Goal: Information Seeking & Learning: Learn about a topic

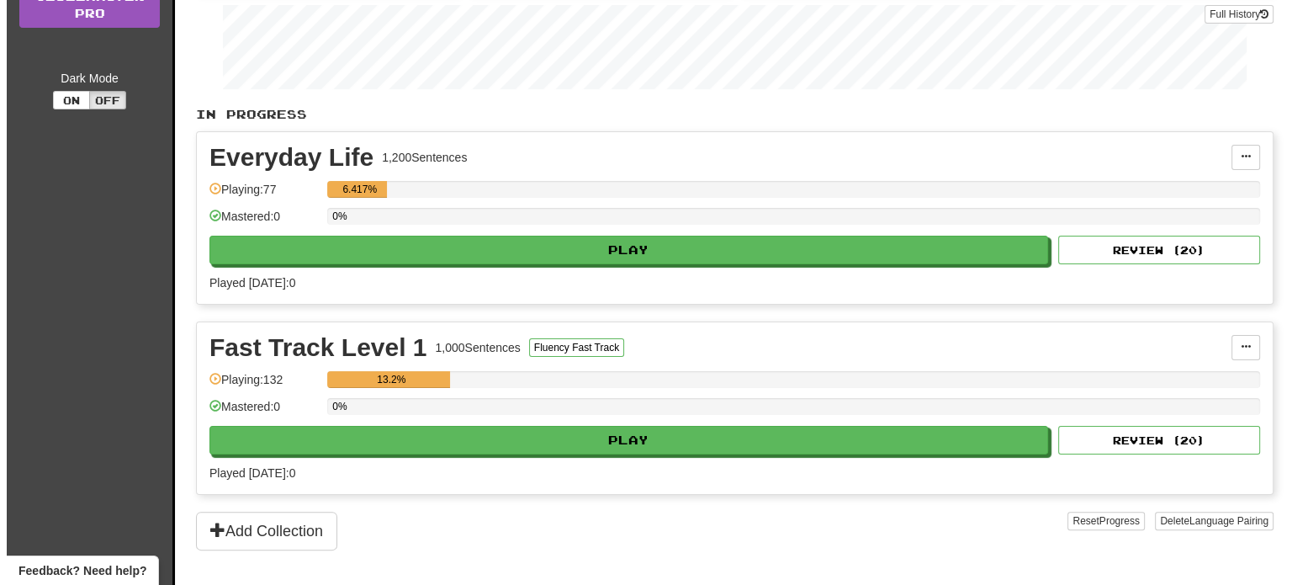
scroll to position [302, 0]
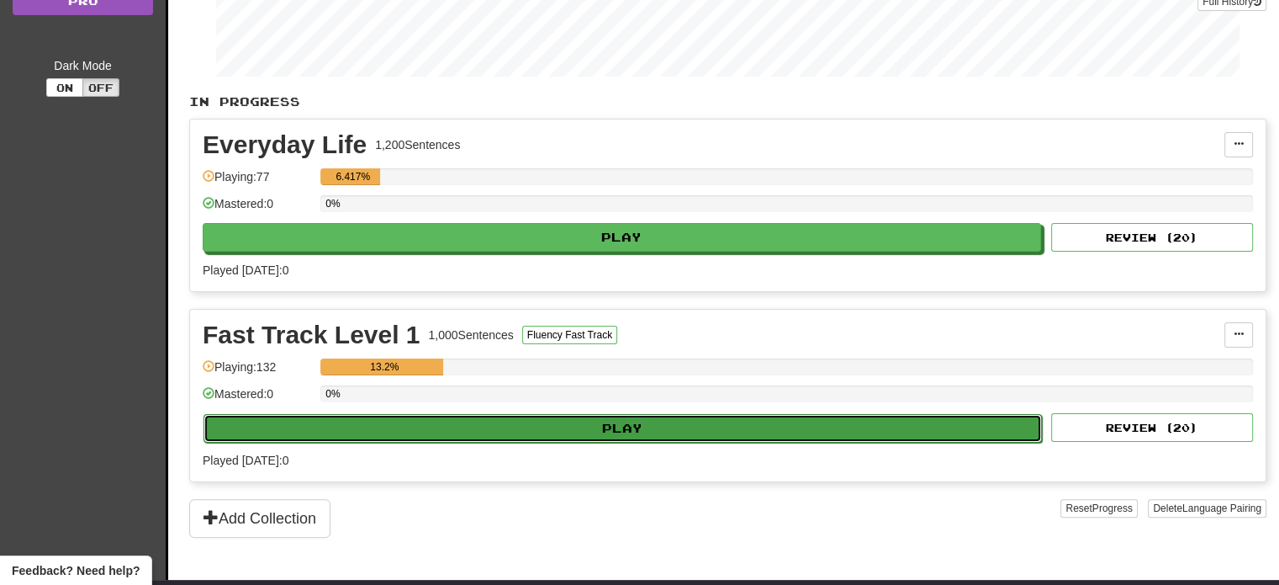
click at [627, 422] on button "Play" at bounding box center [623, 428] width 839 height 29
select select "**"
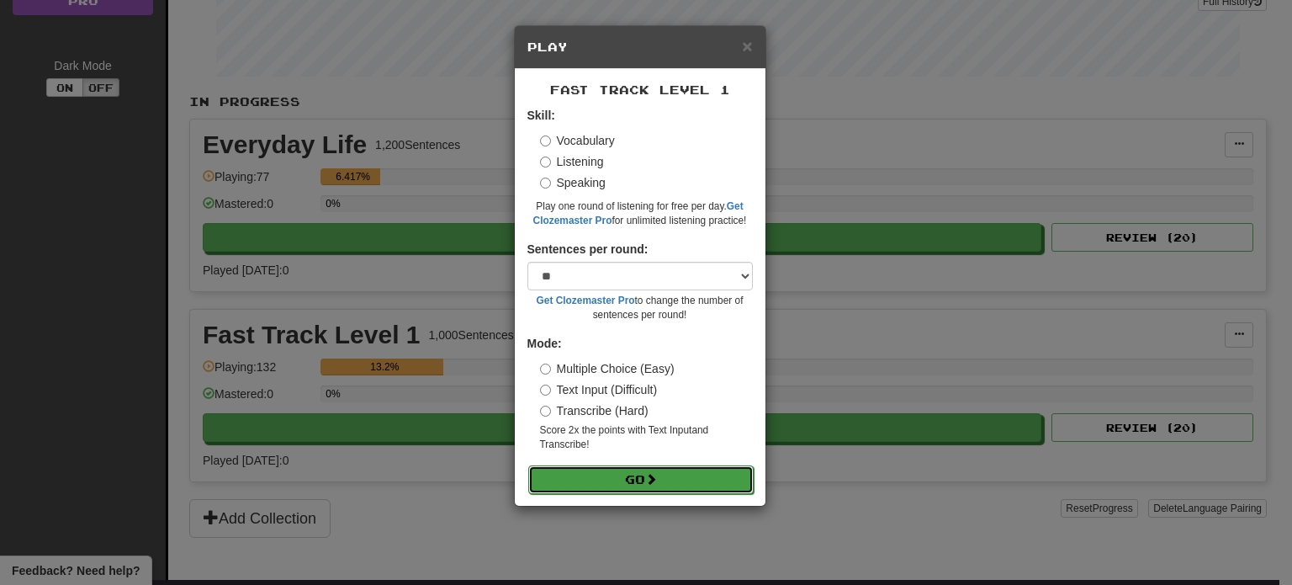
click at [635, 481] on button "Go" at bounding box center [640, 479] width 225 height 29
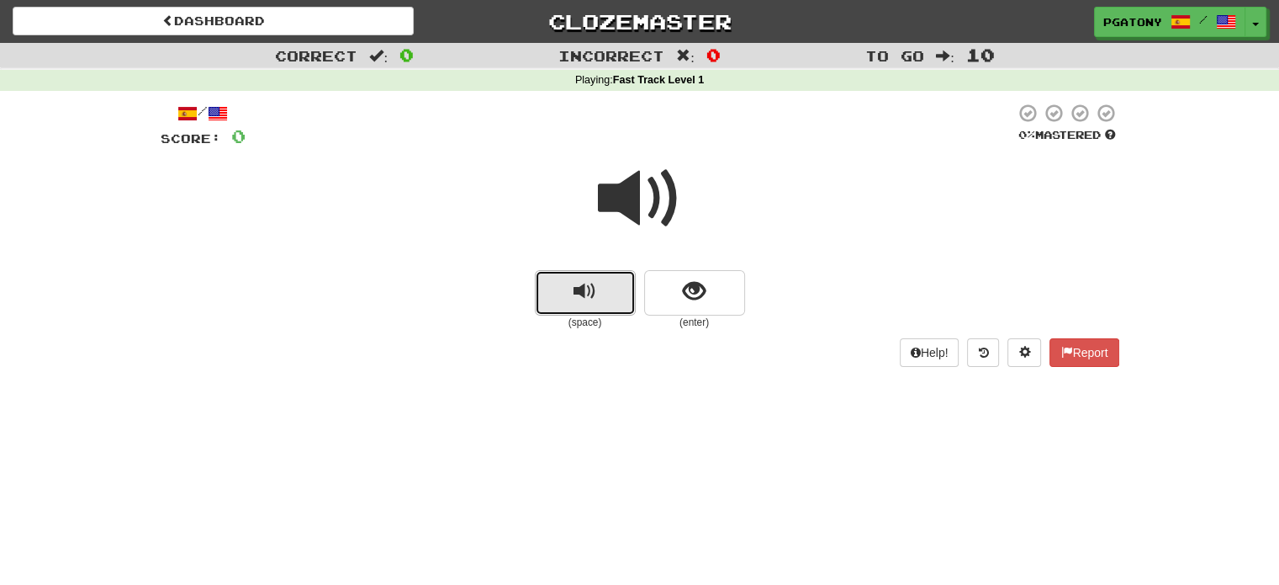
click at [575, 295] on span "replay audio" at bounding box center [585, 291] width 23 height 23
click at [593, 294] on span "replay audio" at bounding box center [585, 291] width 23 height 23
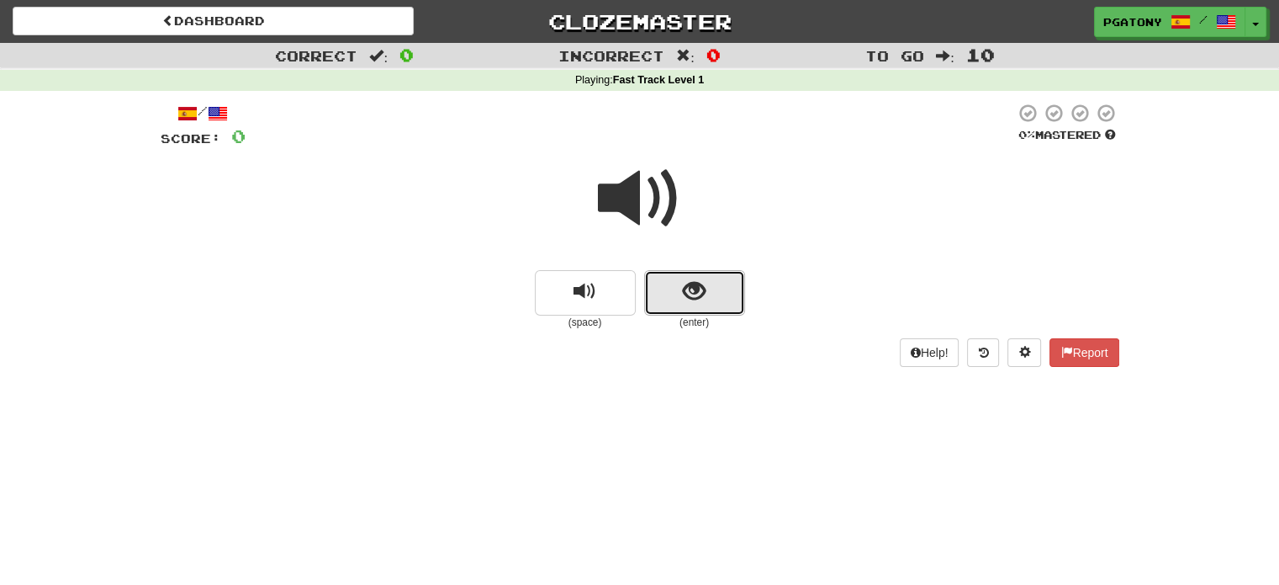
click at [710, 294] on button "show sentence" at bounding box center [694, 292] width 101 height 45
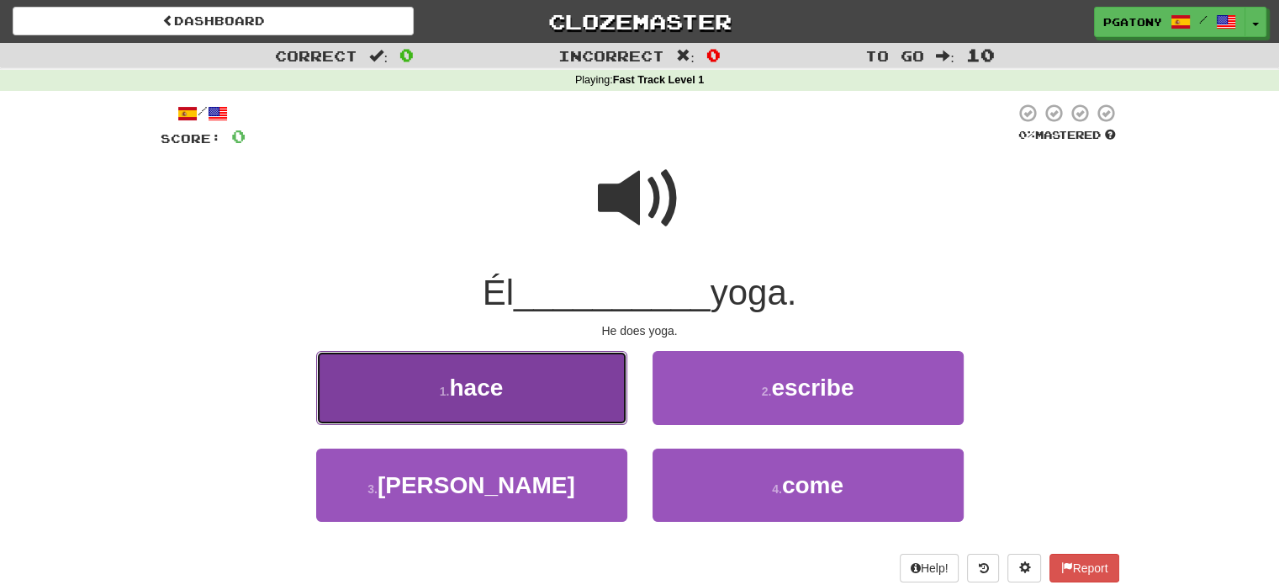
click at [493, 384] on span "hace" at bounding box center [476, 387] width 54 height 26
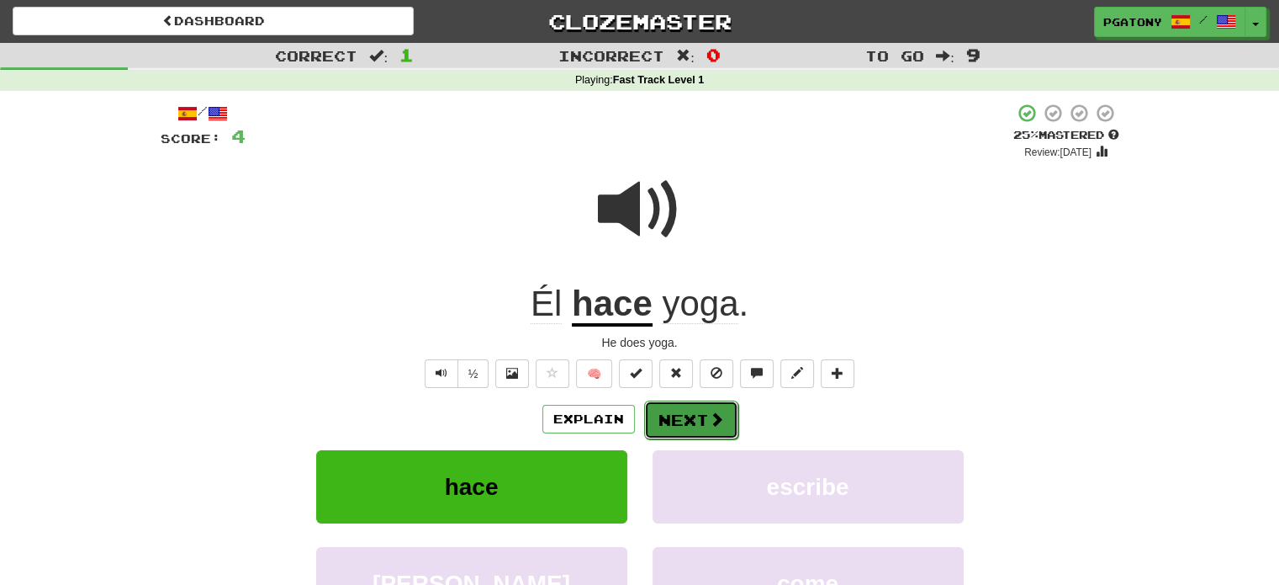
click at [691, 413] on button "Next" at bounding box center [691, 419] width 94 height 39
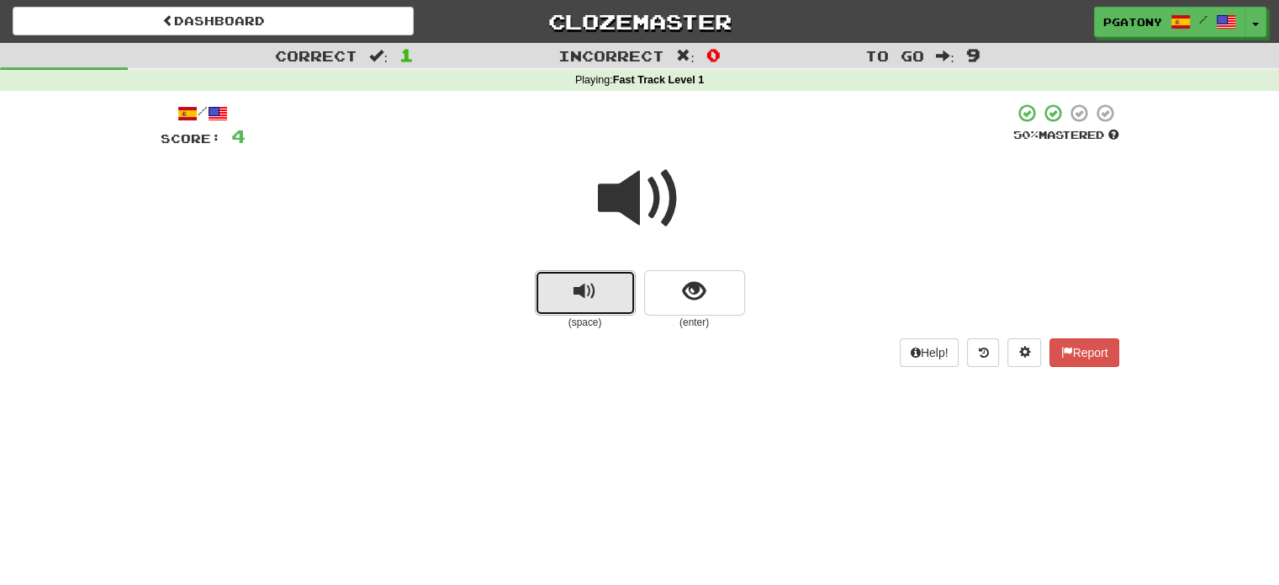
click at [572, 294] on button "replay audio" at bounding box center [585, 292] width 101 height 45
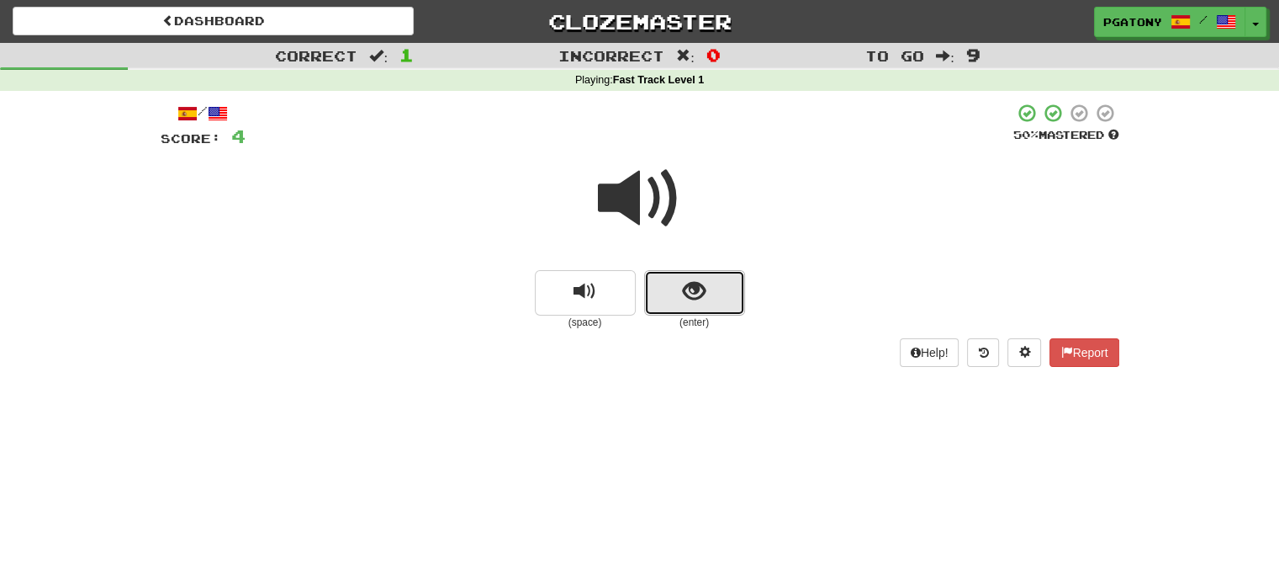
click at [691, 294] on span "show sentence" at bounding box center [694, 291] width 23 height 23
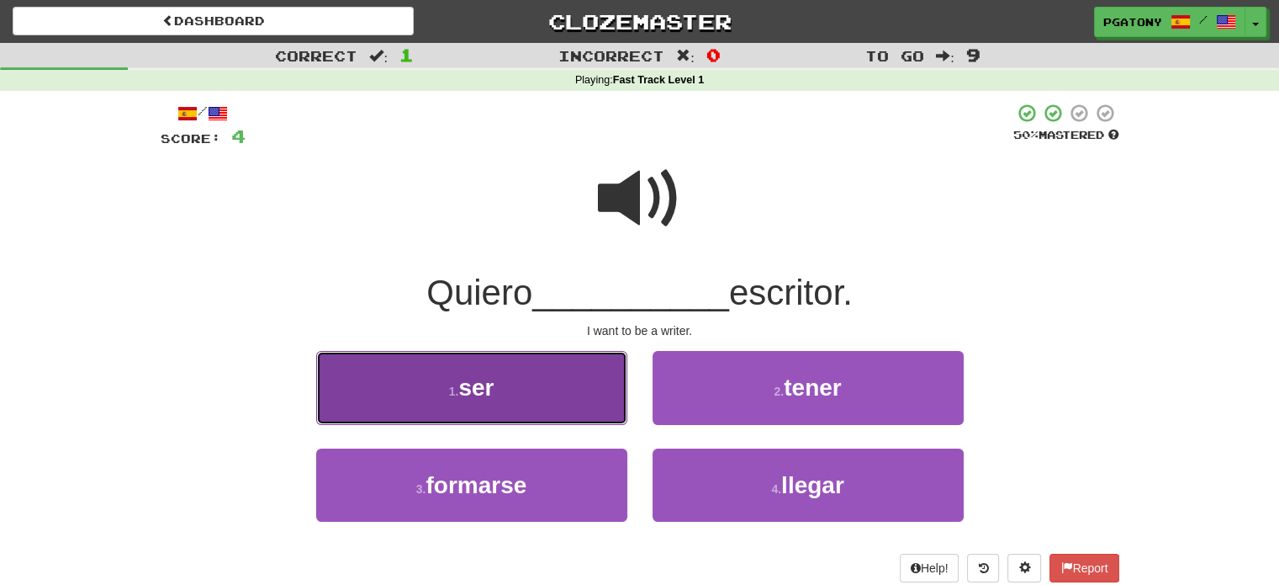
click at [476, 382] on span "ser" at bounding box center [475, 387] width 35 height 26
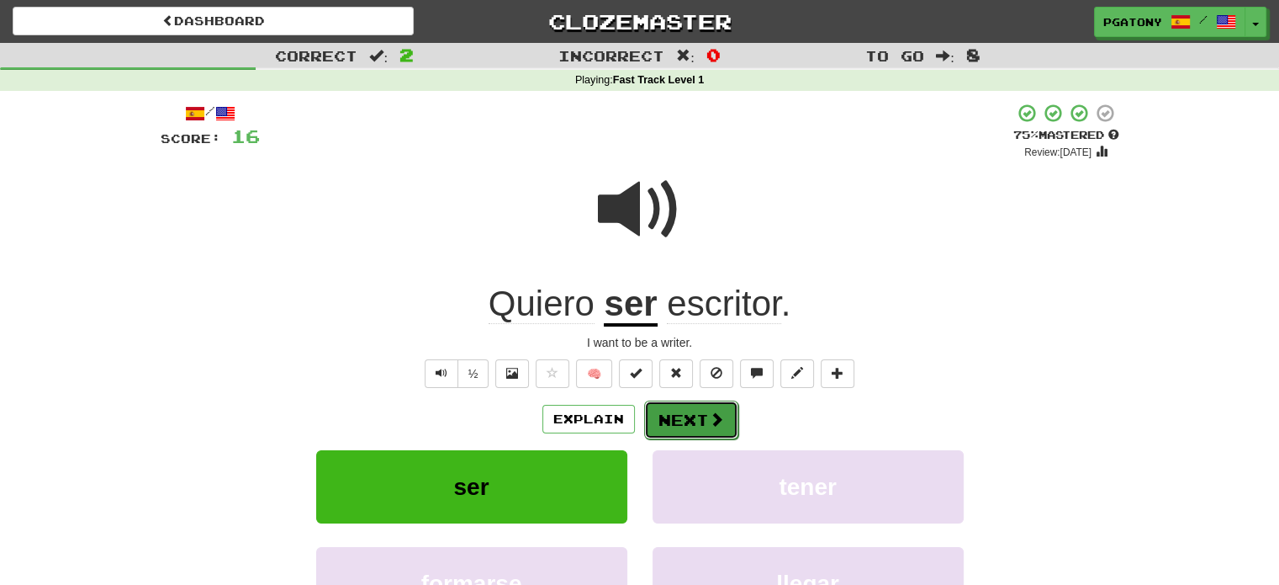
click at [701, 416] on button "Next" at bounding box center [691, 419] width 94 height 39
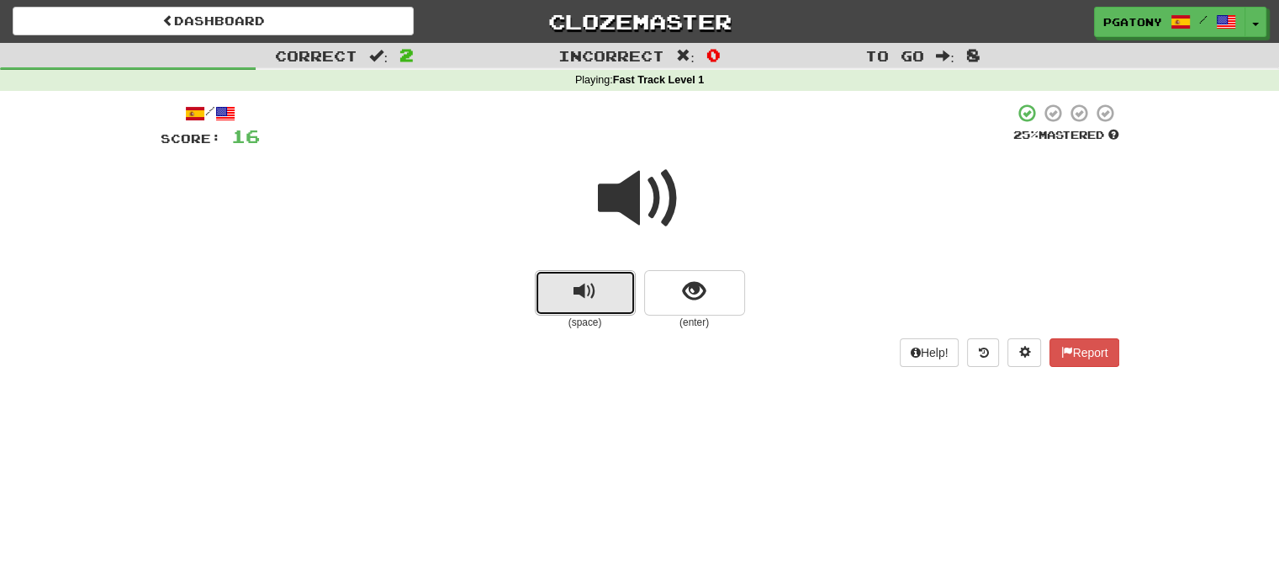
click at [582, 298] on span "replay audio" at bounding box center [585, 291] width 23 height 23
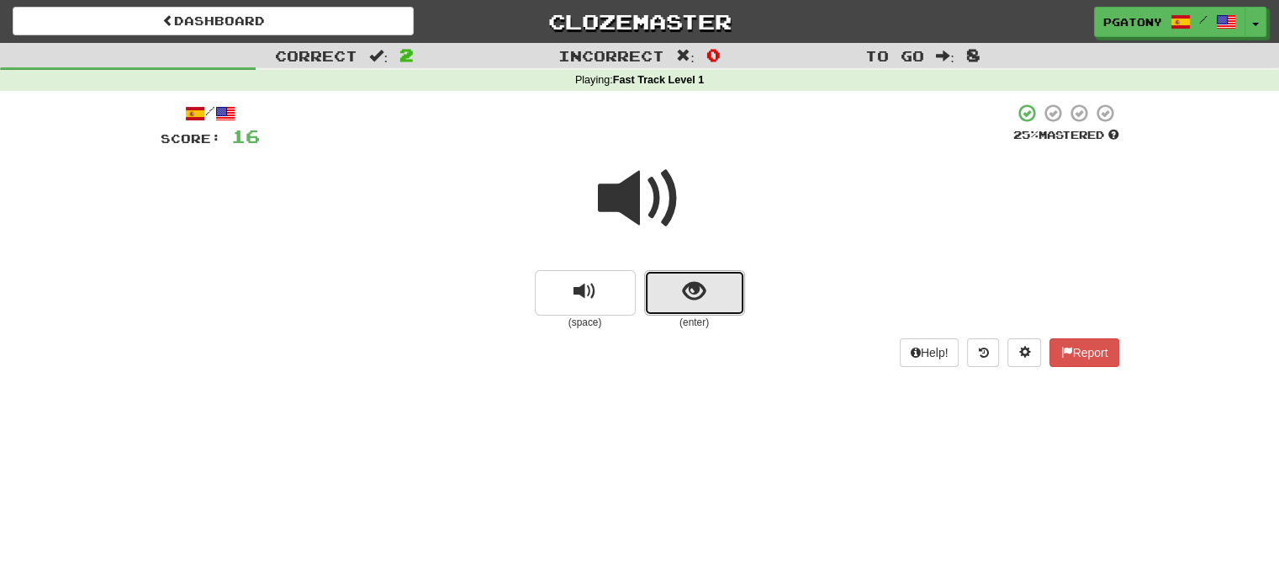
click at [712, 294] on button "show sentence" at bounding box center [694, 292] width 101 height 45
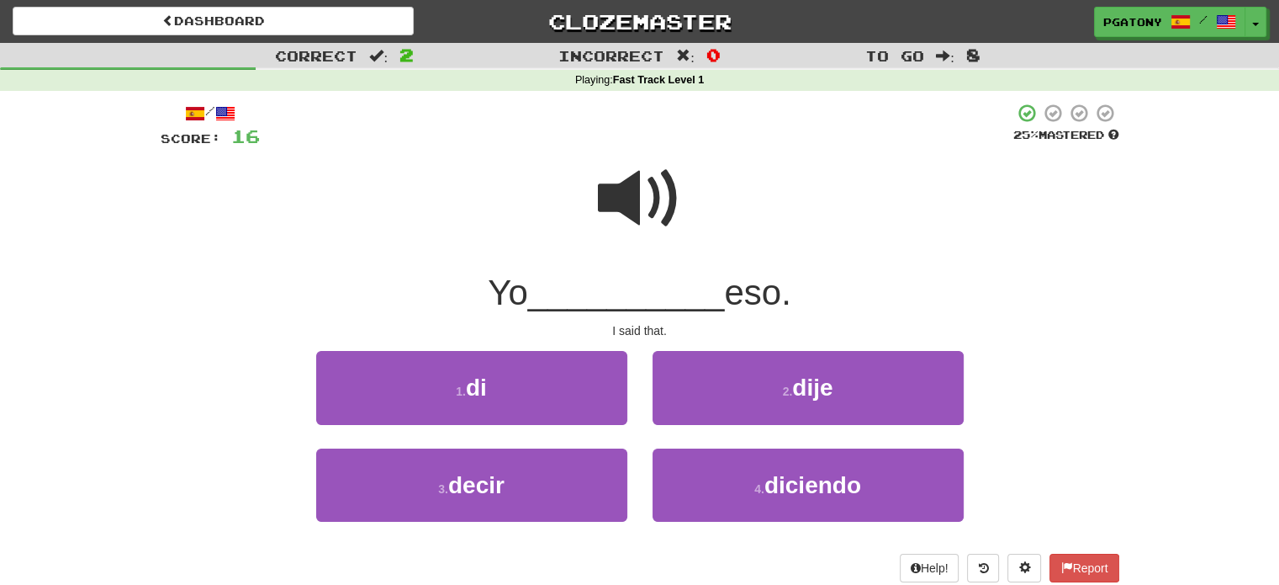
click at [640, 207] on span at bounding box center [640, 198] width 84 height 84
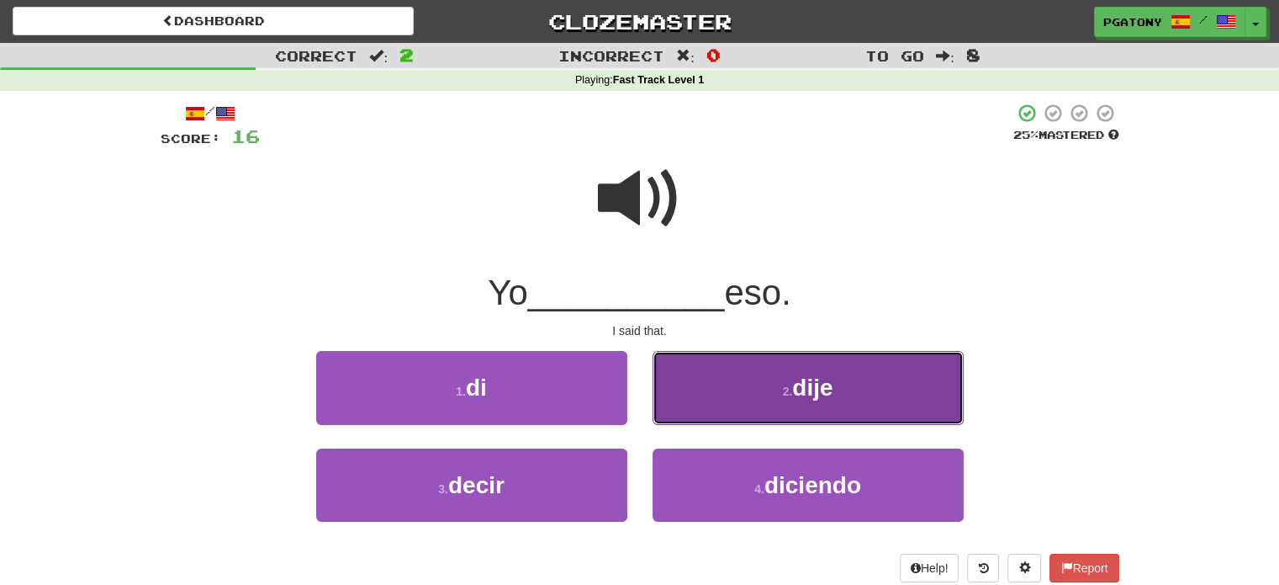
click at [818, 381] on span "dije" at bounding box center [812, 387] width 40 height 26
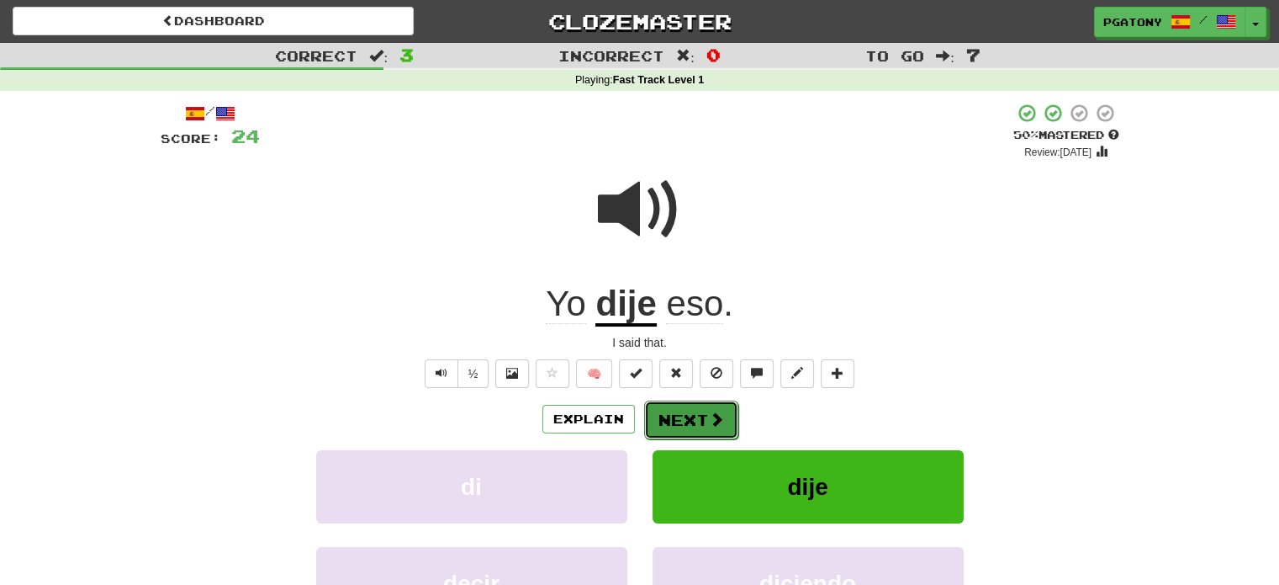
click at [684, 413] on button "Next" at bounding box center [691, 419] width 94 height 39
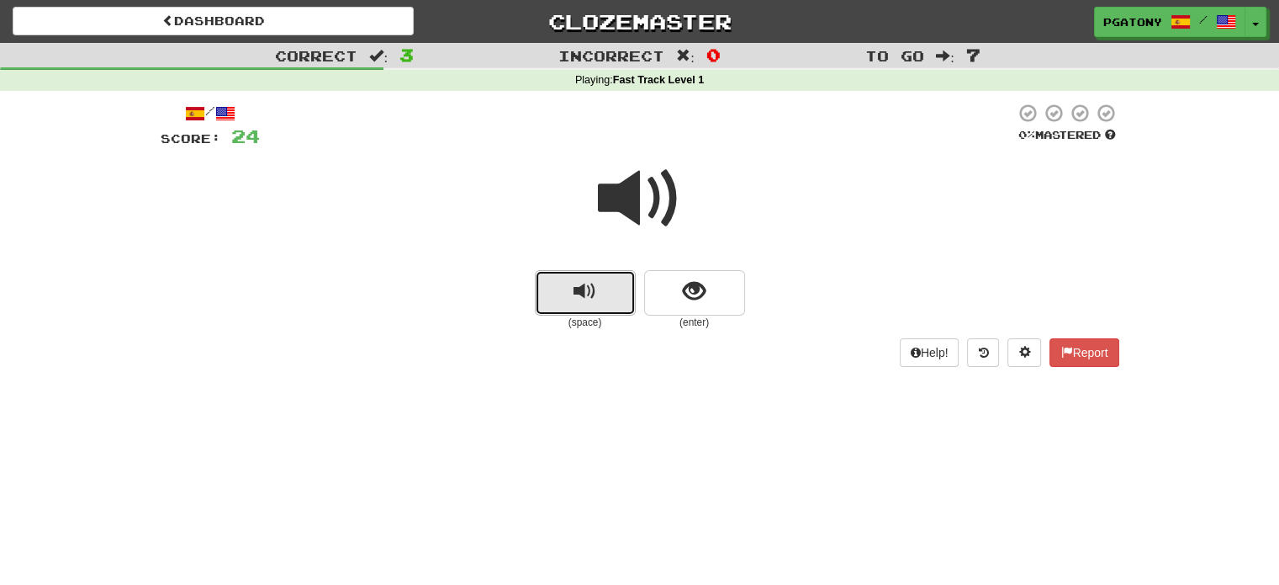
click at [593, 300] on span "replay audio" at bounding box center [585, 291] width 23 height 23
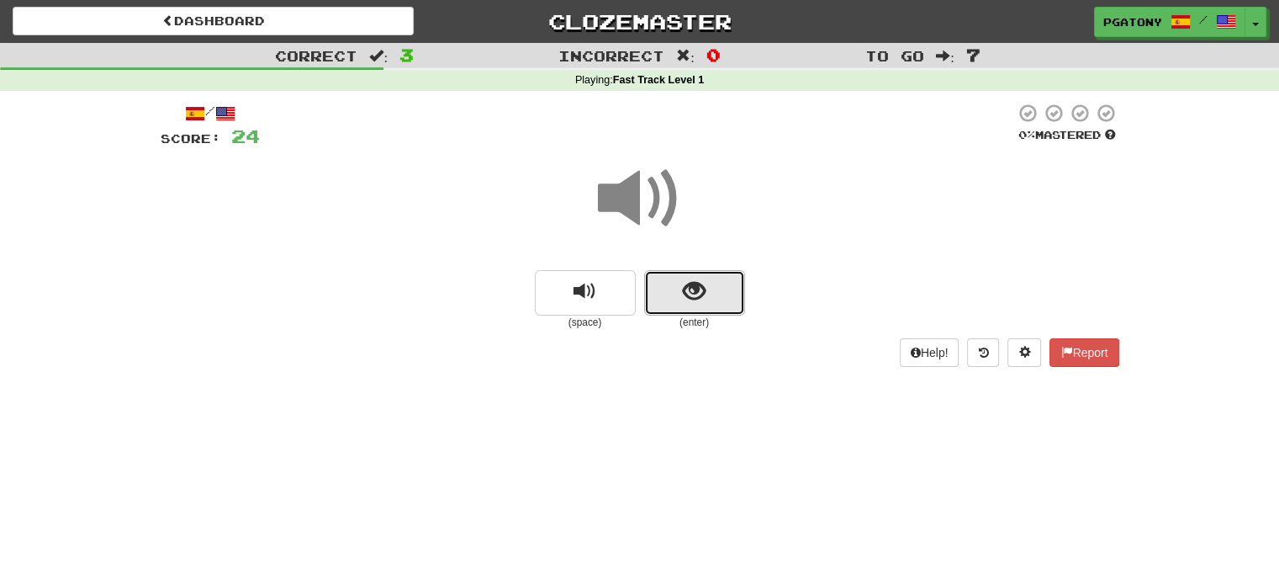
click at [703, 302] on span "show sentence" at bounding box center [694, 291] width 23 height 23
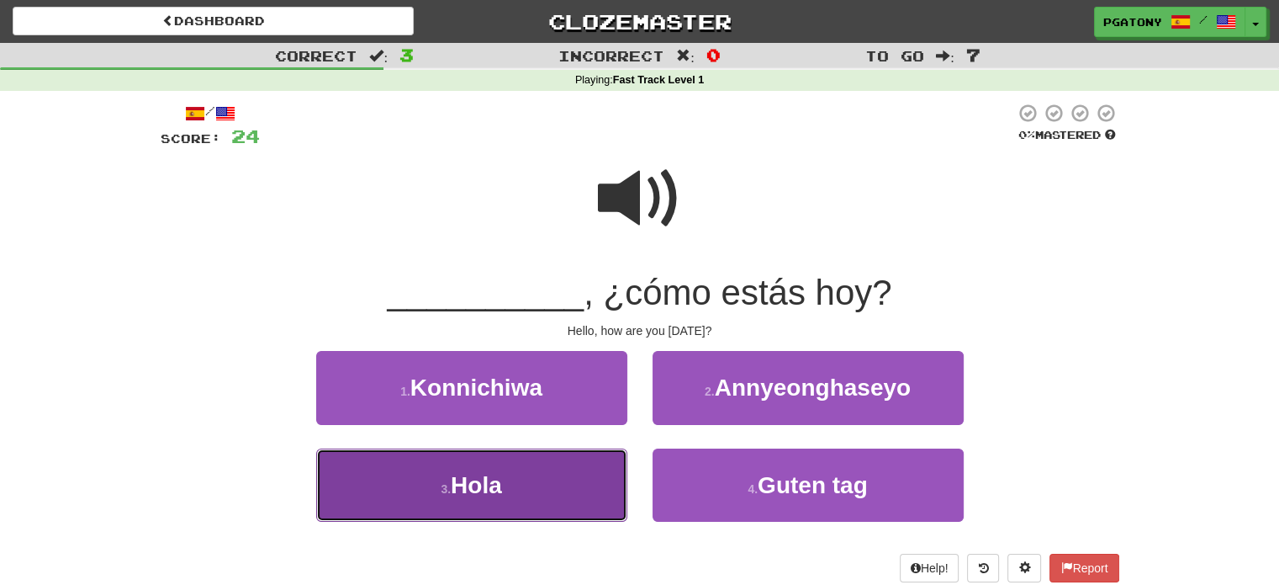
click at [450, 492] on small "3 ." at bounding box center [446, 488] width 10 height 13
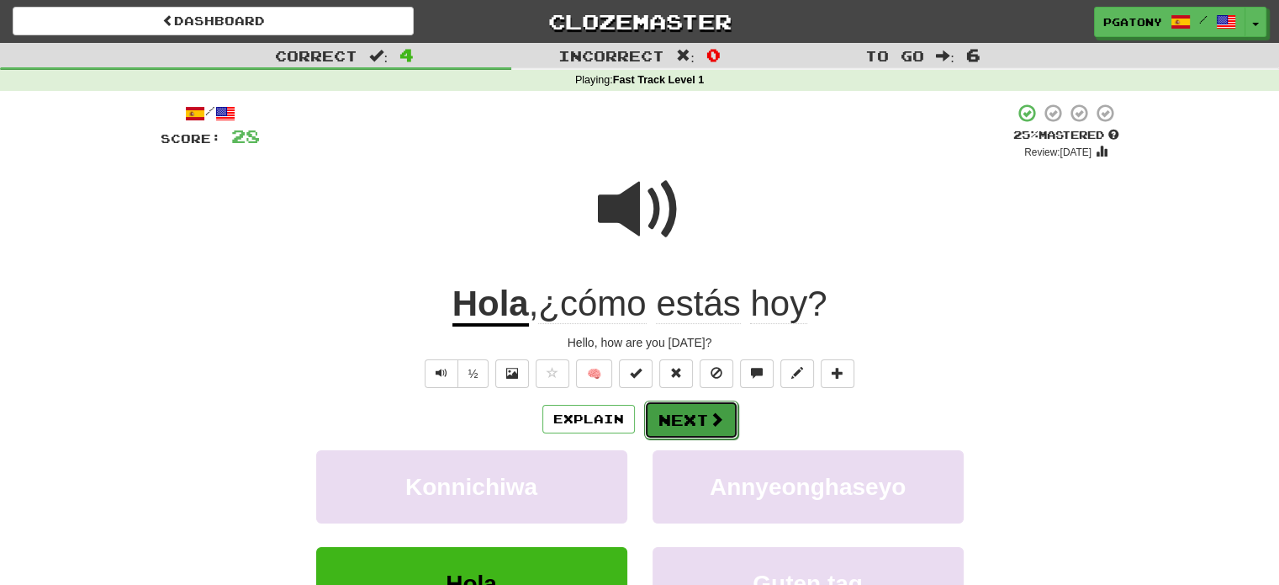
click at [697, 418] on button "Next" at bounding box center [691, 419] width 94 height 39
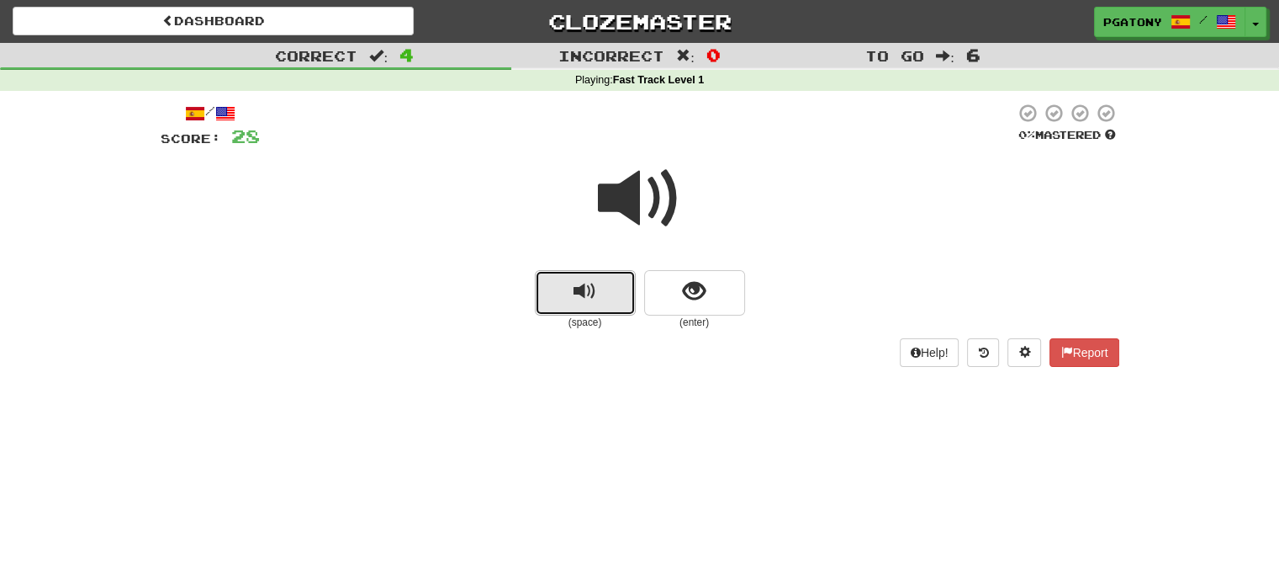
click at [588, 295] on span "replay audio" at bounding box center [585, 291] width 23 height 23
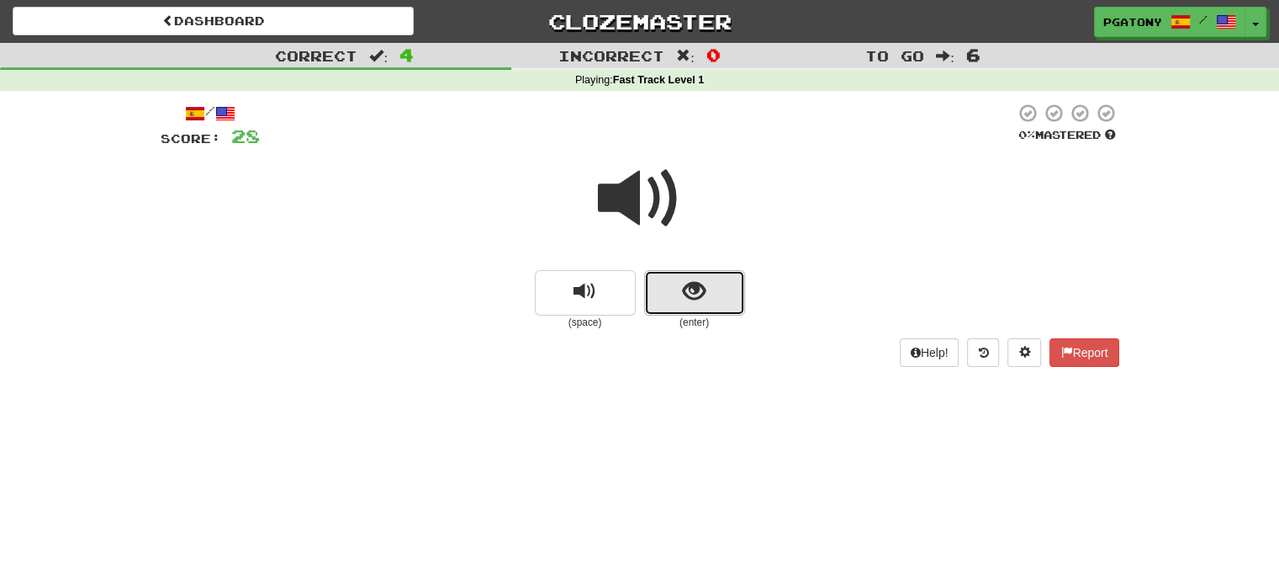
click at [722, 288] on button "show sentence" at bounding box center [694, 292] width 101 height 45
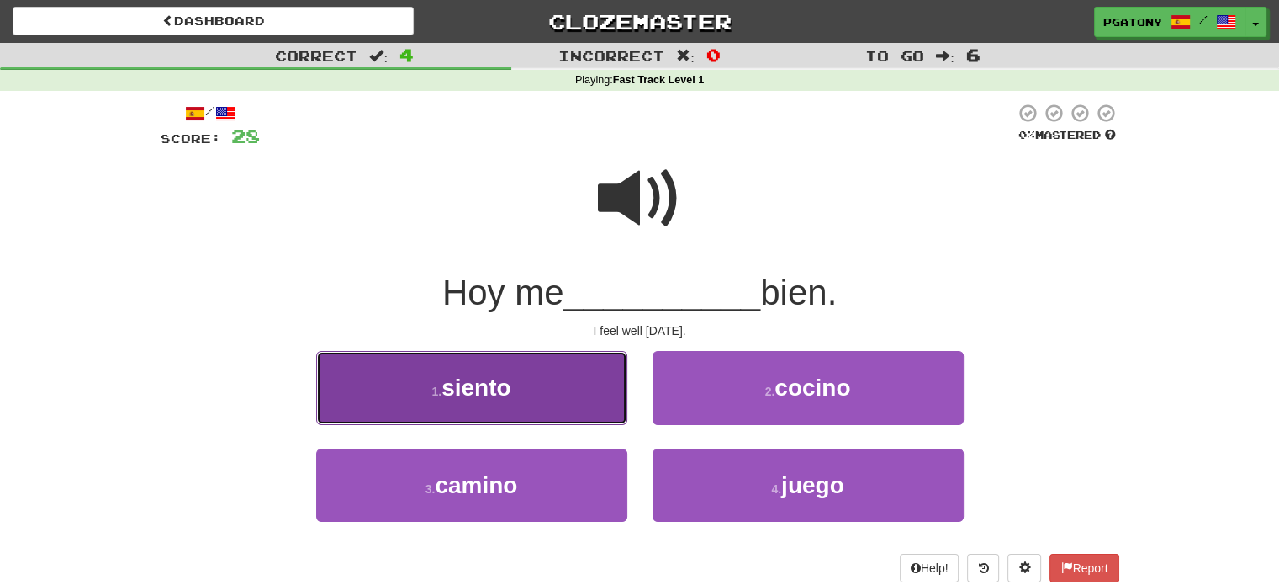
click at [476, 383] on span "siento" at bounding box center [476, 387] width 69 height 26
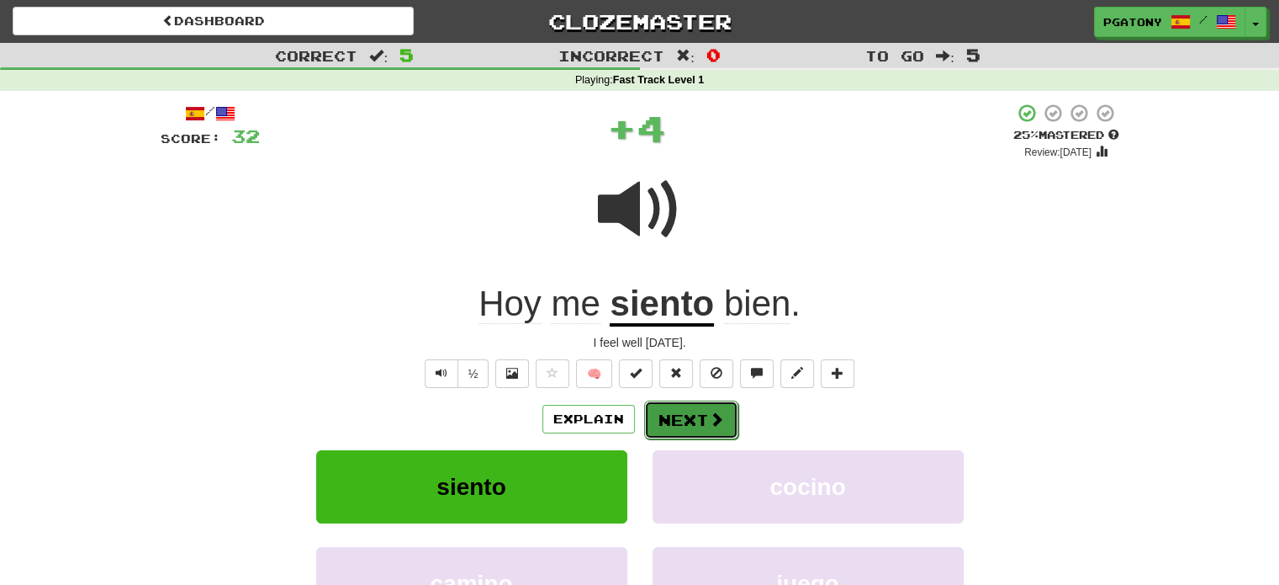
click at [692, 413] on button "Next" at bounding box center [691, 419] width 94 height 39
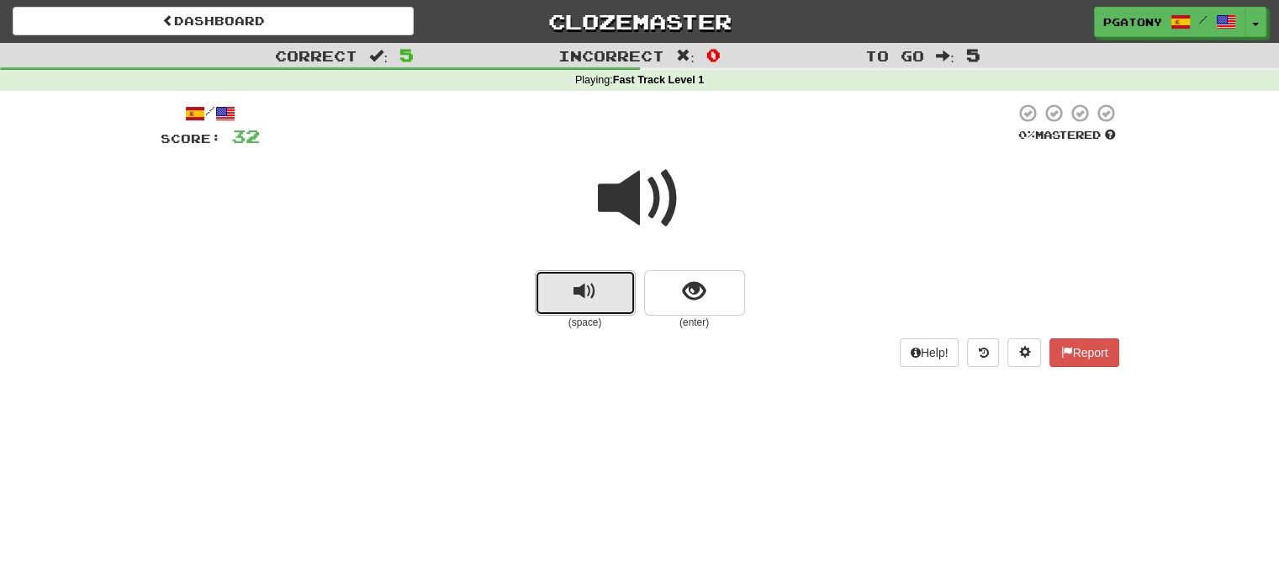
click at [585, 287] on span "replay audio" at bounding box center [585, 291] width 23 height 23
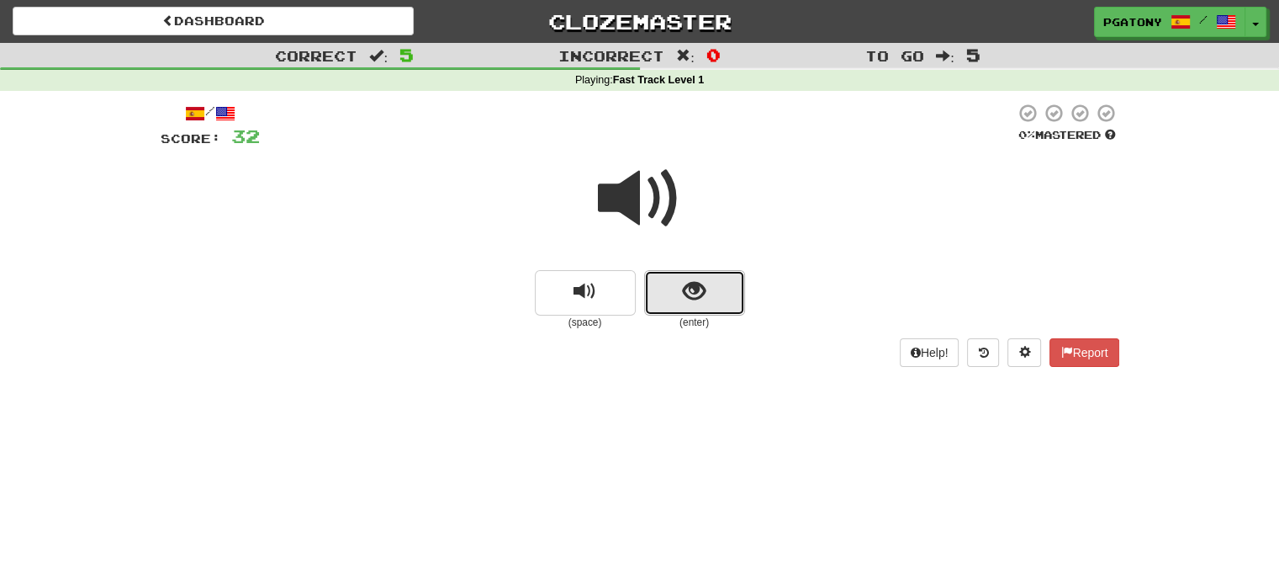
click at [690, 301] on span "show sentence" at bounding box center [694, 291] width 23 height 23
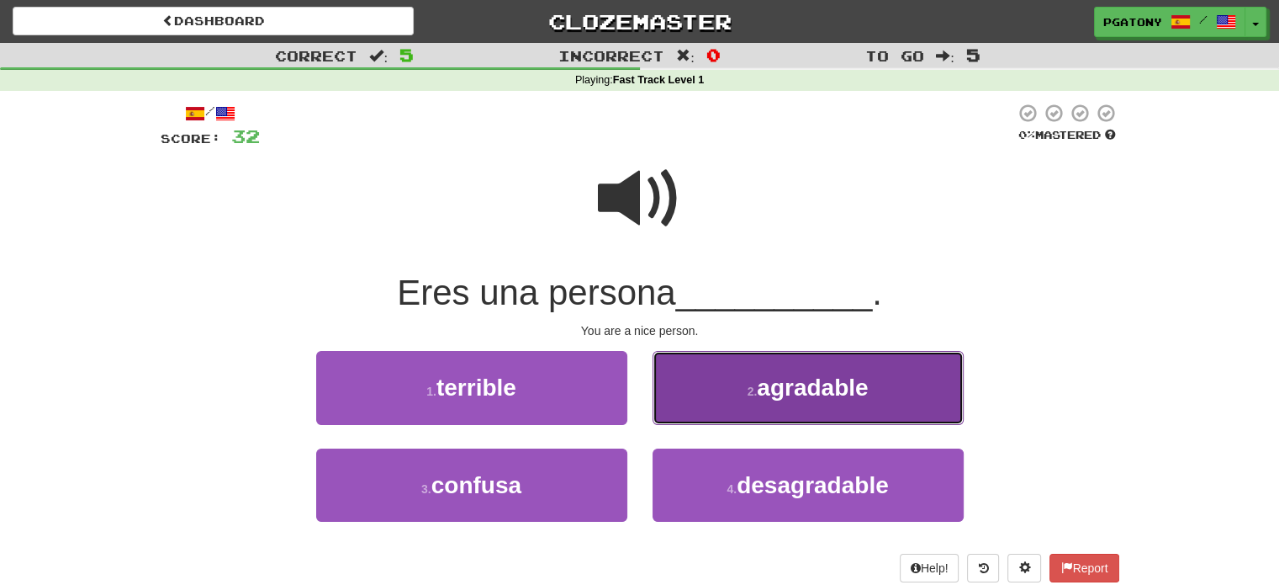
click at [784, 387] on span "agradable" at bounding box center [812, 387] width 111 height 26
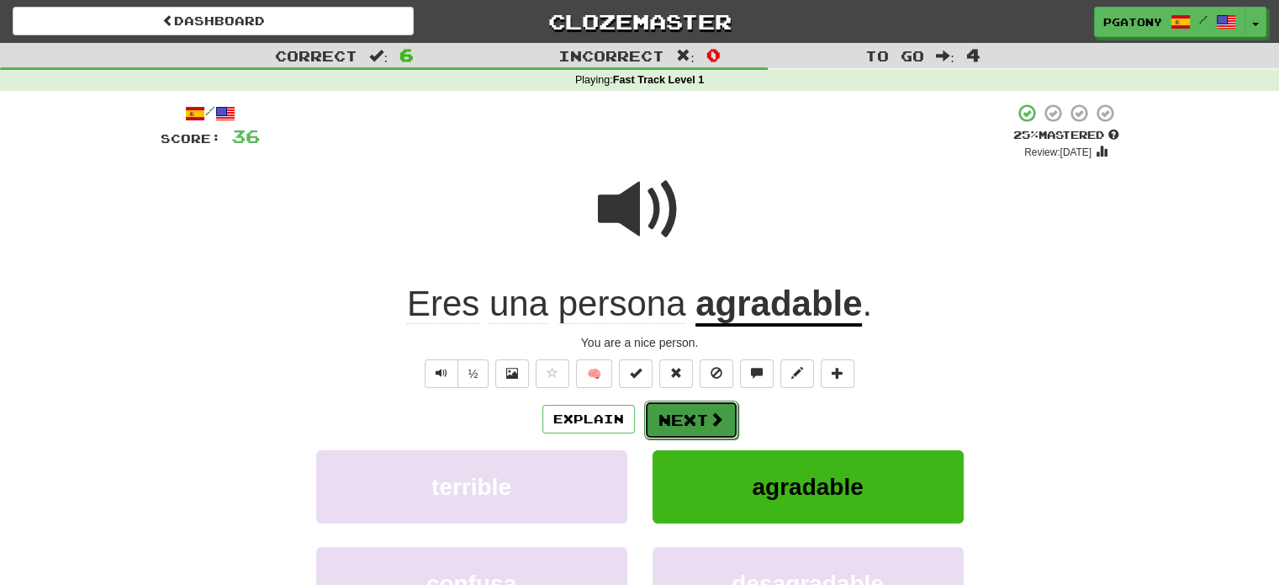
click at [690, 414] on button "Next" at bounding box center [691, 419] width 94 height 39
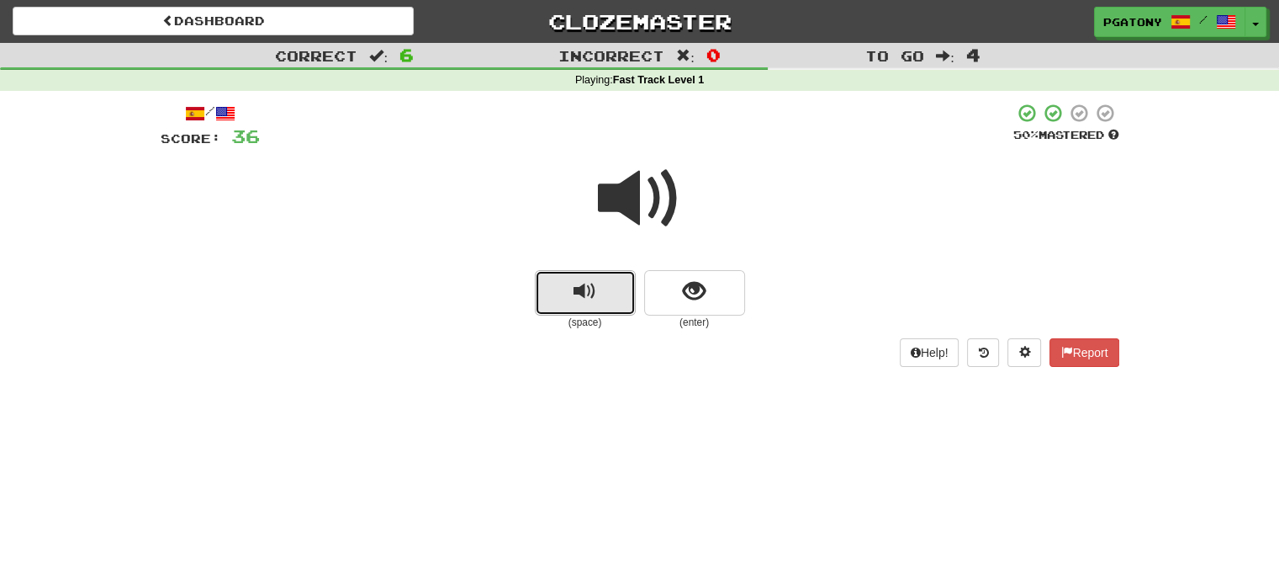
click at [579, 292] on span "replay audio" at bounding box center [585, 291] width 23 height 23
click at [594, 296] on span "replay audio" at bounding box center [585, 291] width 23 height 23
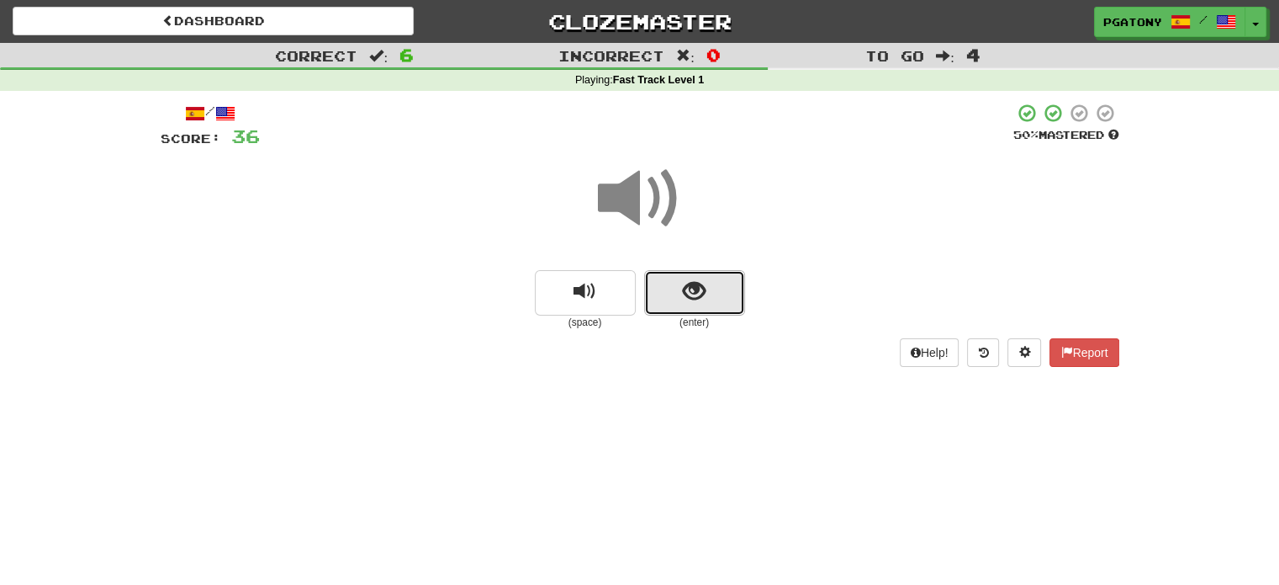
click at [687, 300] on span "show sentence" at bounding box center [694, 291] width 23 height 23
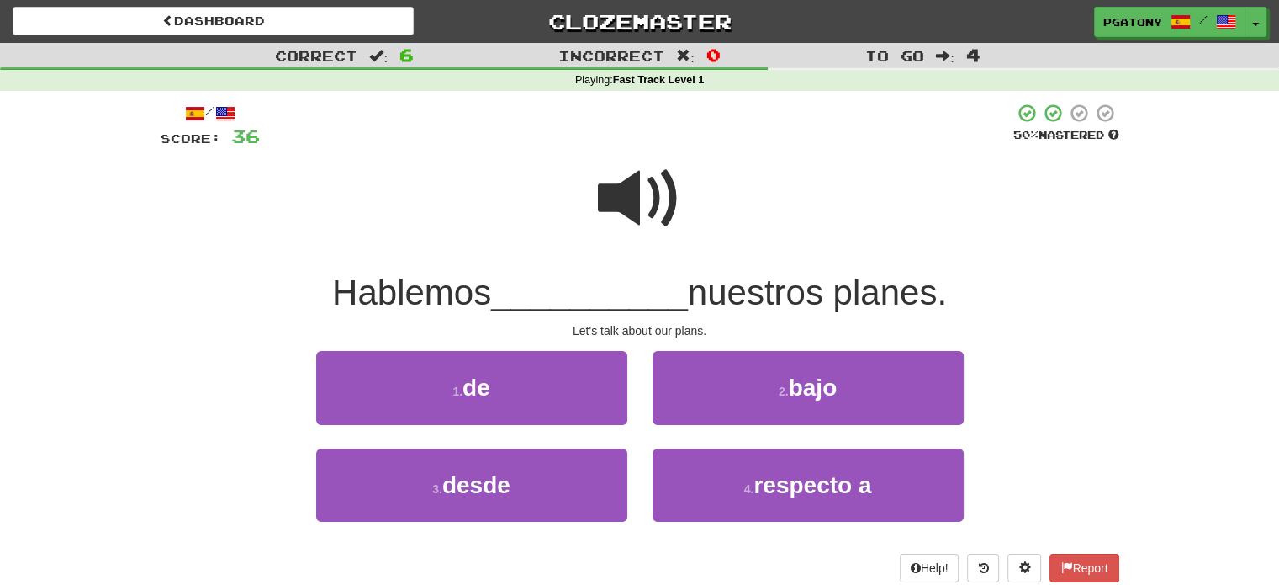
click at [635, 204] on span at bounding box center [640, 198] width 84 height 84
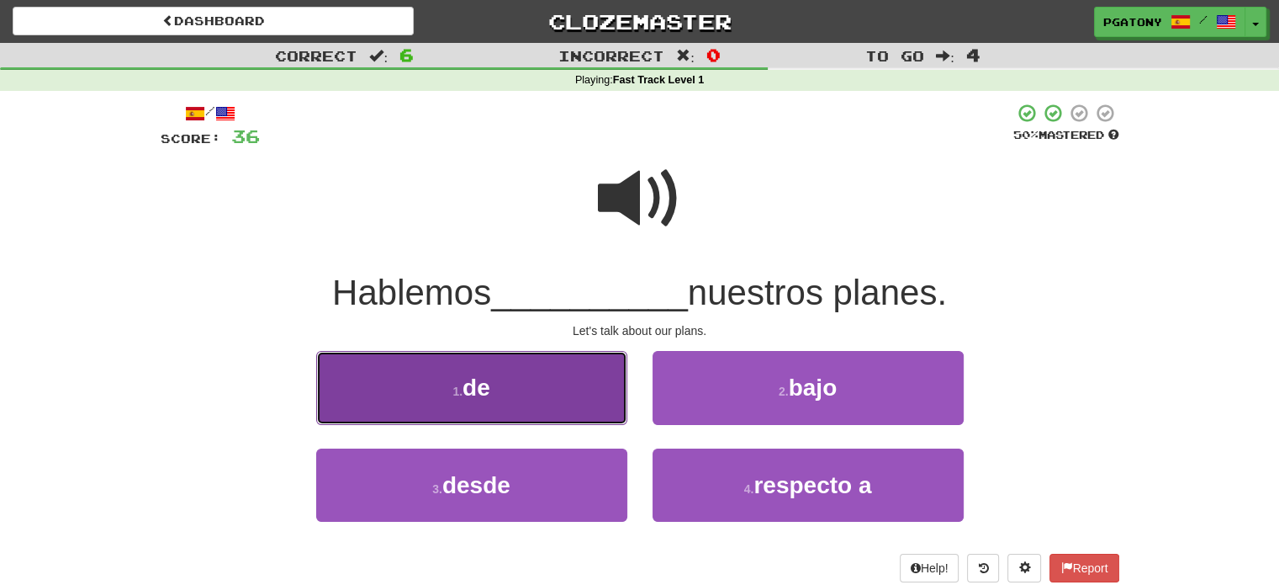
click at [475, 381] on span "de" at bounding box center [477, 387] width 28 height 26
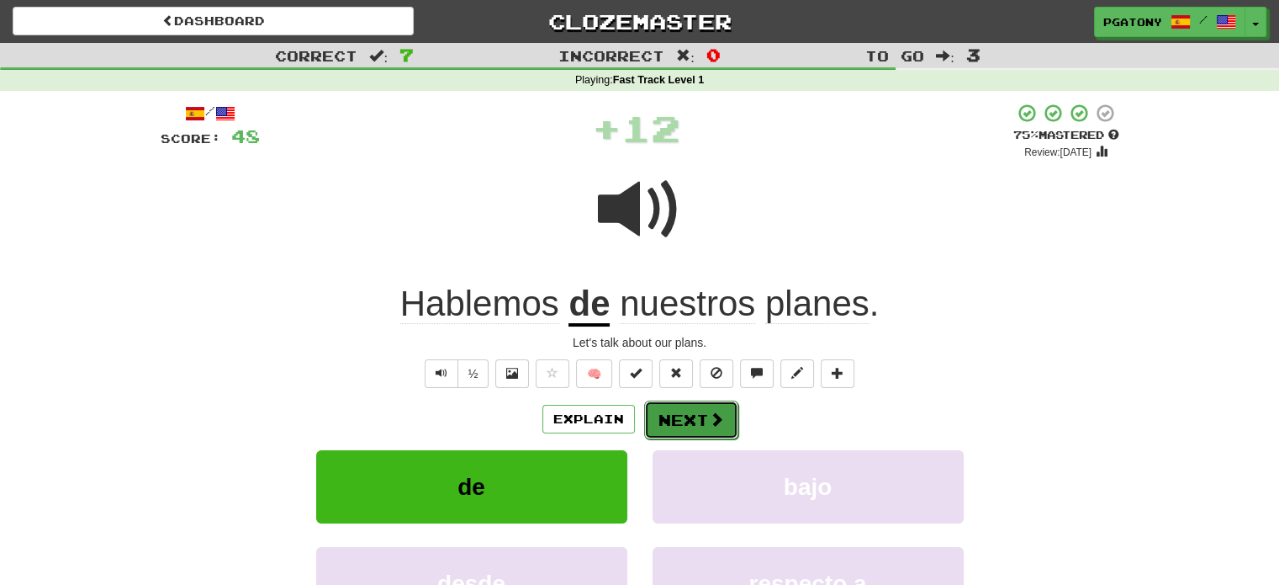
click at [686, 413] on button "Next" at bounding box center [691, 419] width 94 height 39
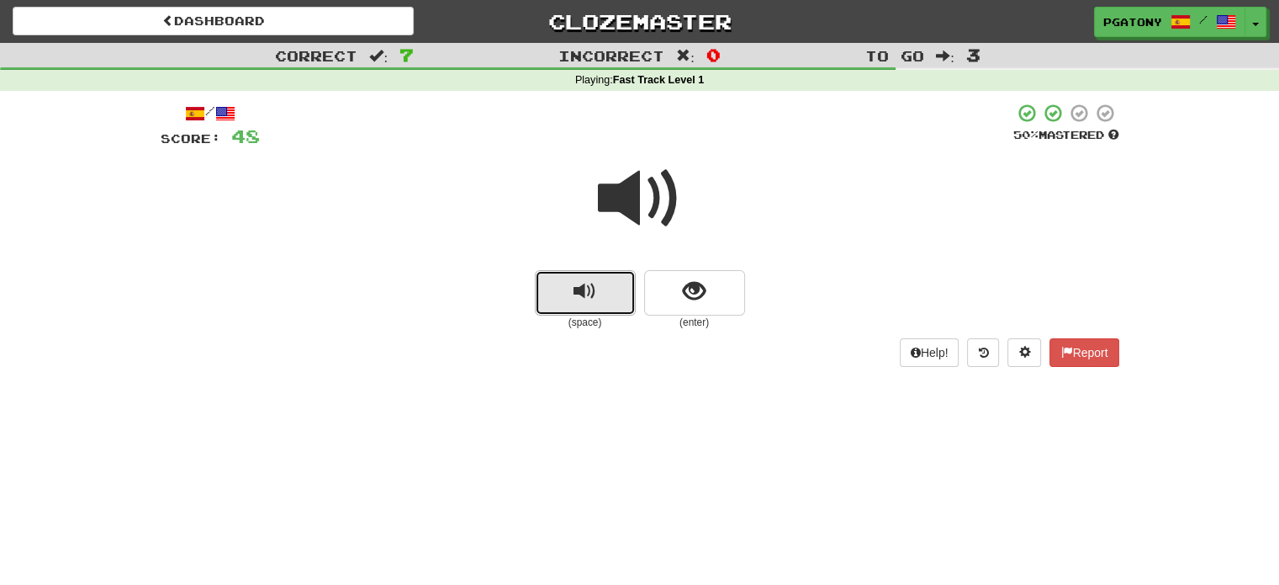
click at [577, 306] on button "replay audio" at bounding box center [585, 292] width 101 height 45
click at [585, 303] on span "replay audio" at bounding box center [585, 291] width 23 height 23
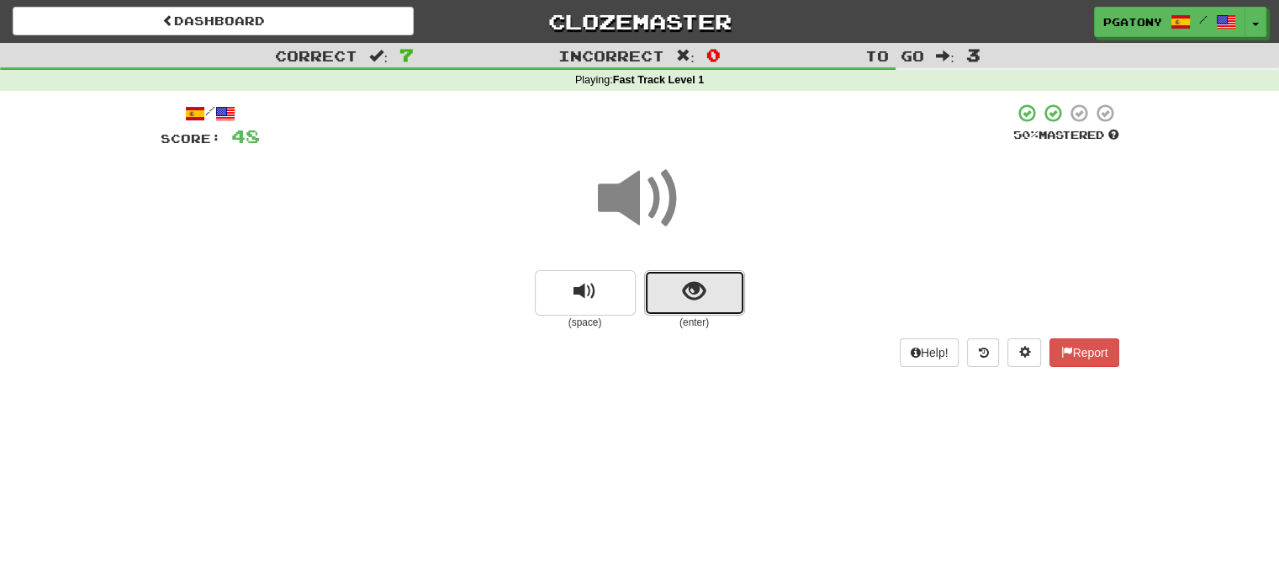
click at [685, 303] on span "show sentence" at bounding box center [694, 291] width 23 height 23
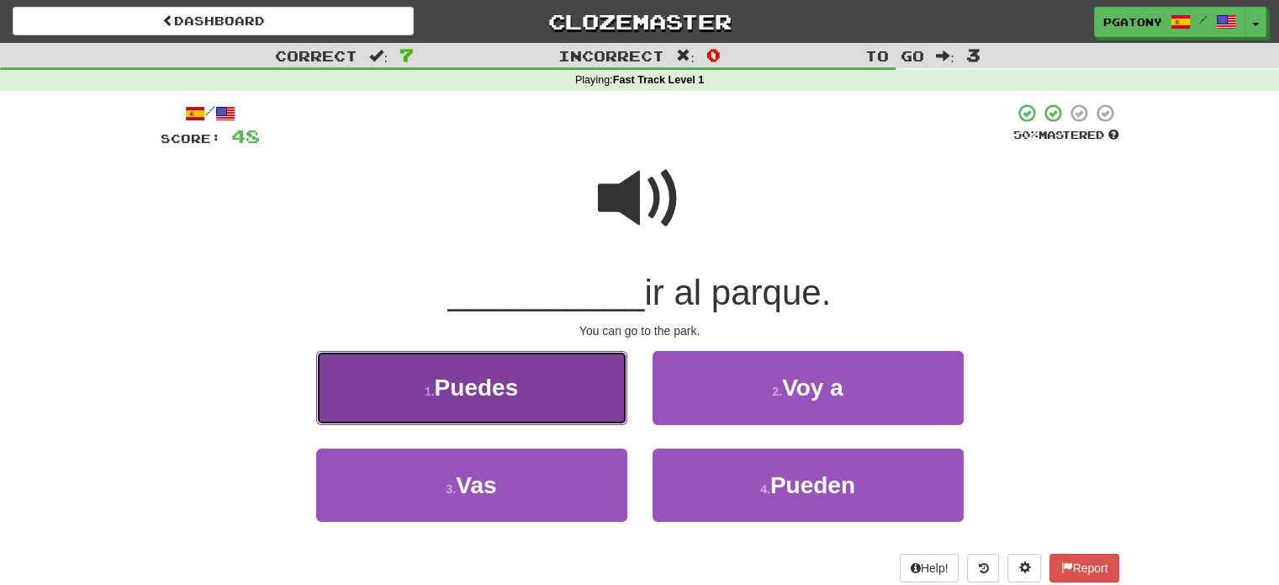
click at [496, 378] on span "Puedes" at bounding box center [477, 387] width 84 height 26
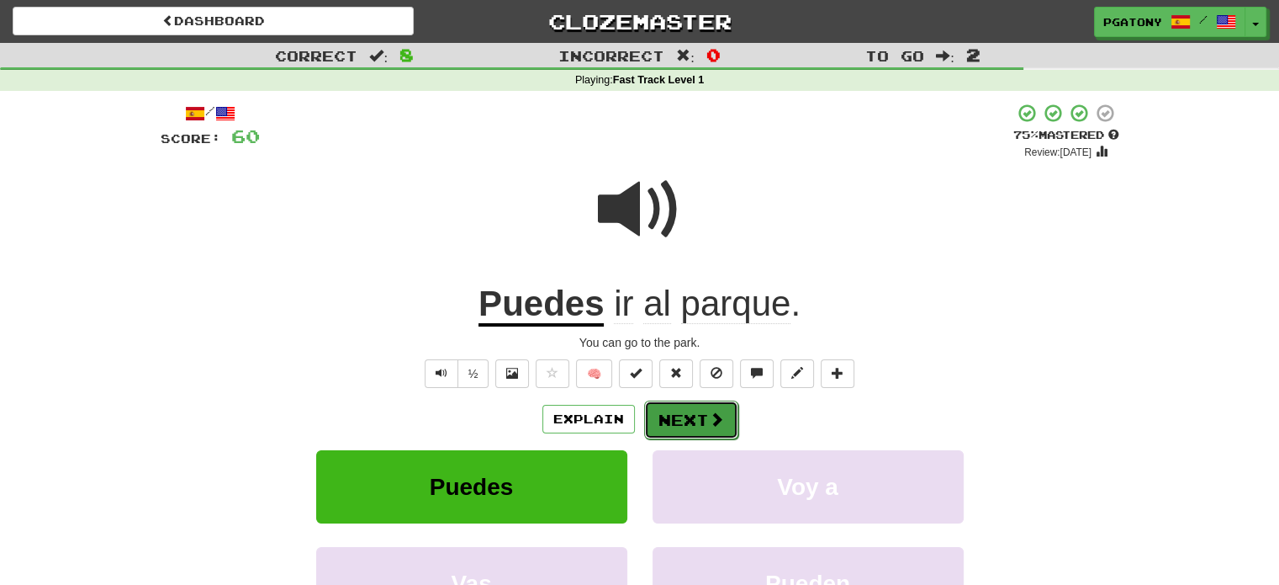
click at [691, 417] on button "Next" at bounding box center [691, 419] width 94 height 39
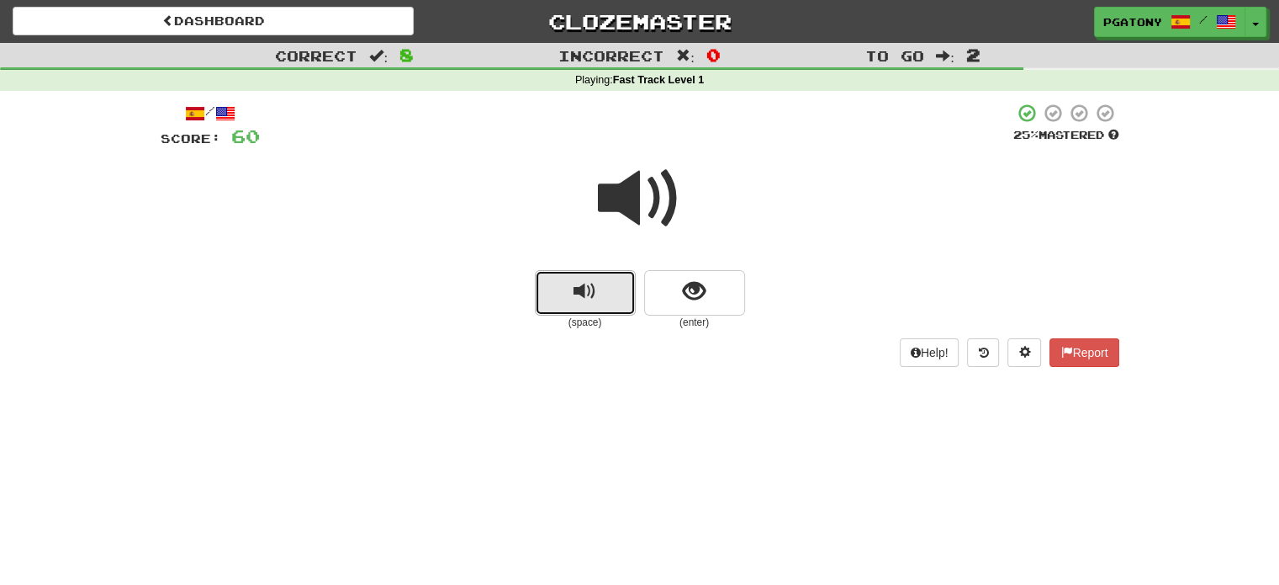
click at [584, 297] on span "replay audio" at bounding box center [585, 291] width 23 height 23
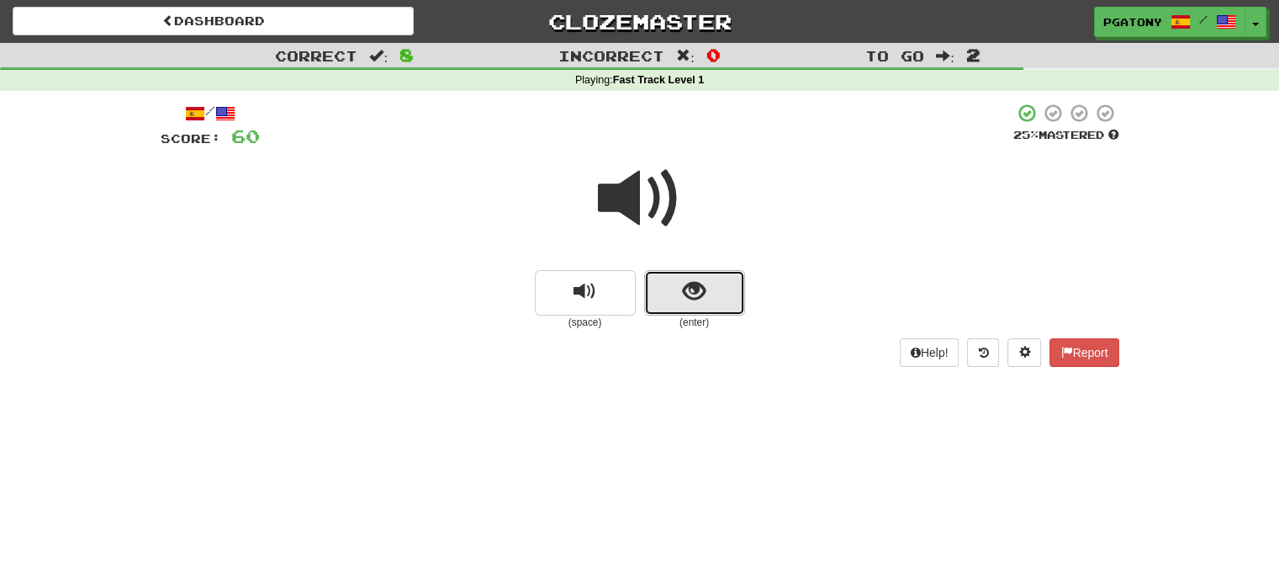
click at [678, 303] on button "show sentence" at bounding box center [694, 292] width 101 height 45
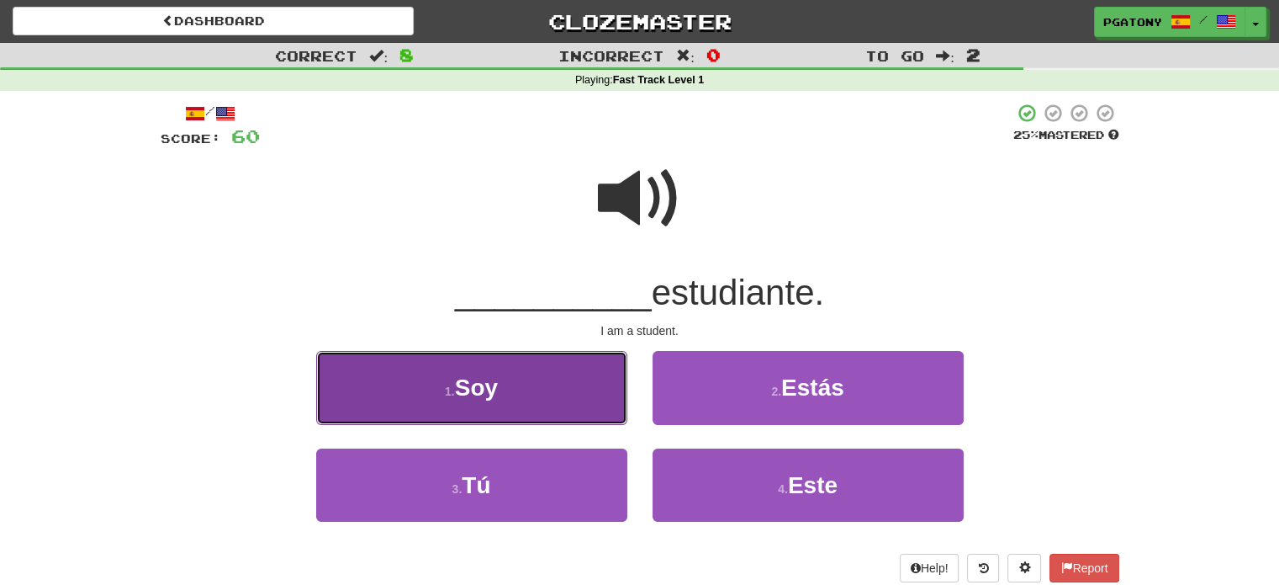
click at [500, 383] on button "1 . Soy" at bounding box center [471, 387] width 311 height 73
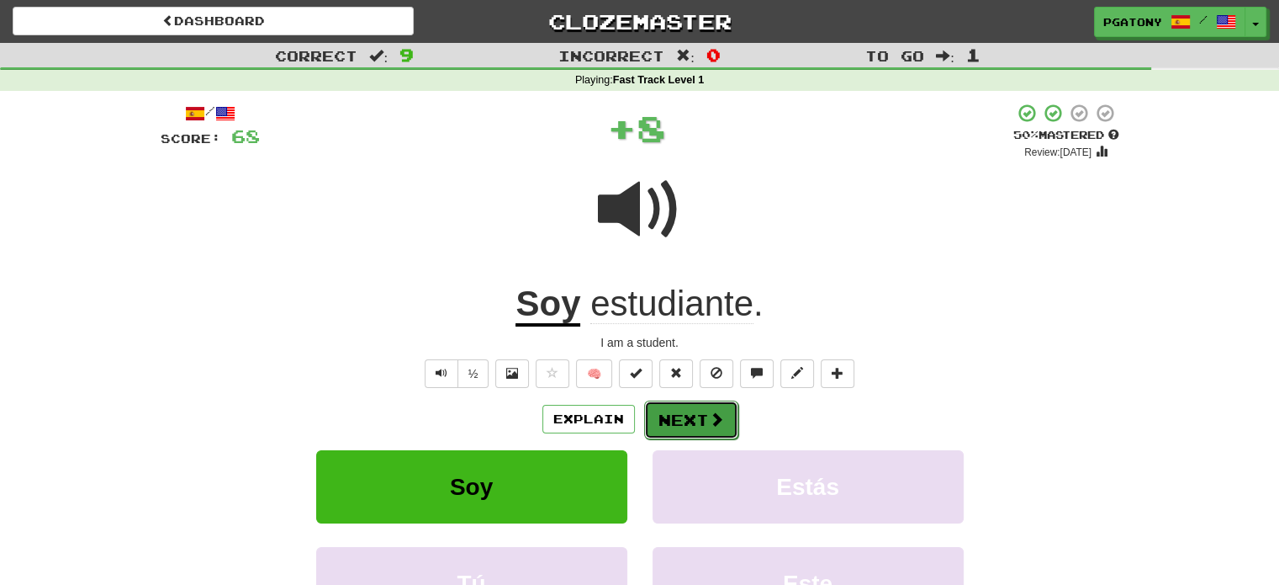
click at [654, 416] on button "Next" at bounding box center [691, 419] width 94 height 39
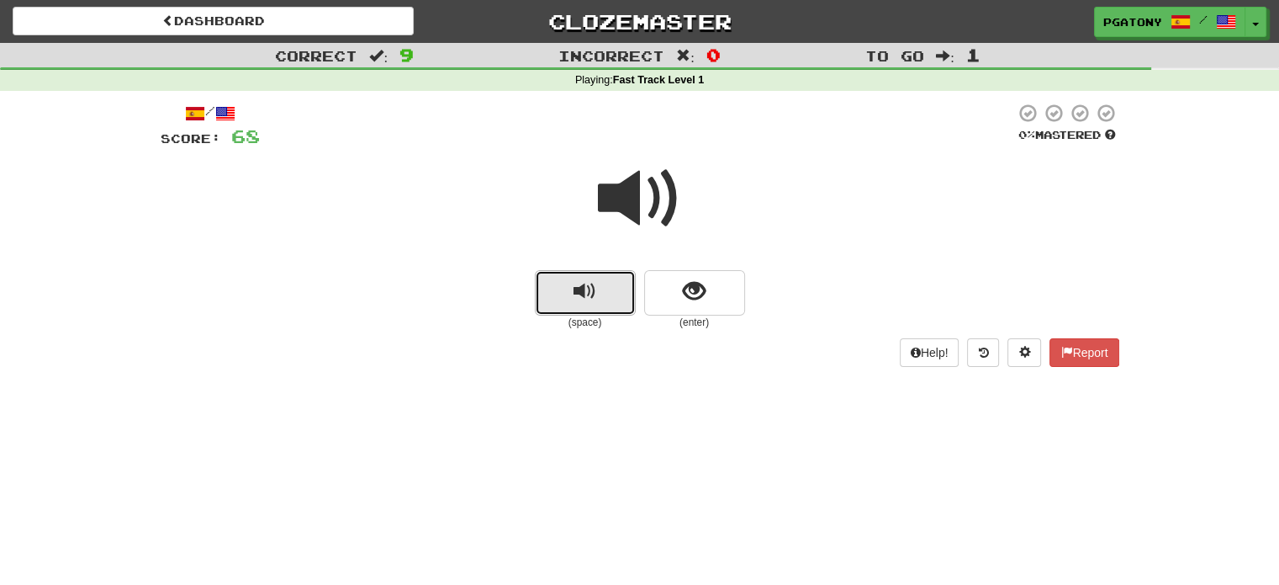
click at [580, 292] on span "replay audio" at bounding box center [585, 291] width 23 height 23
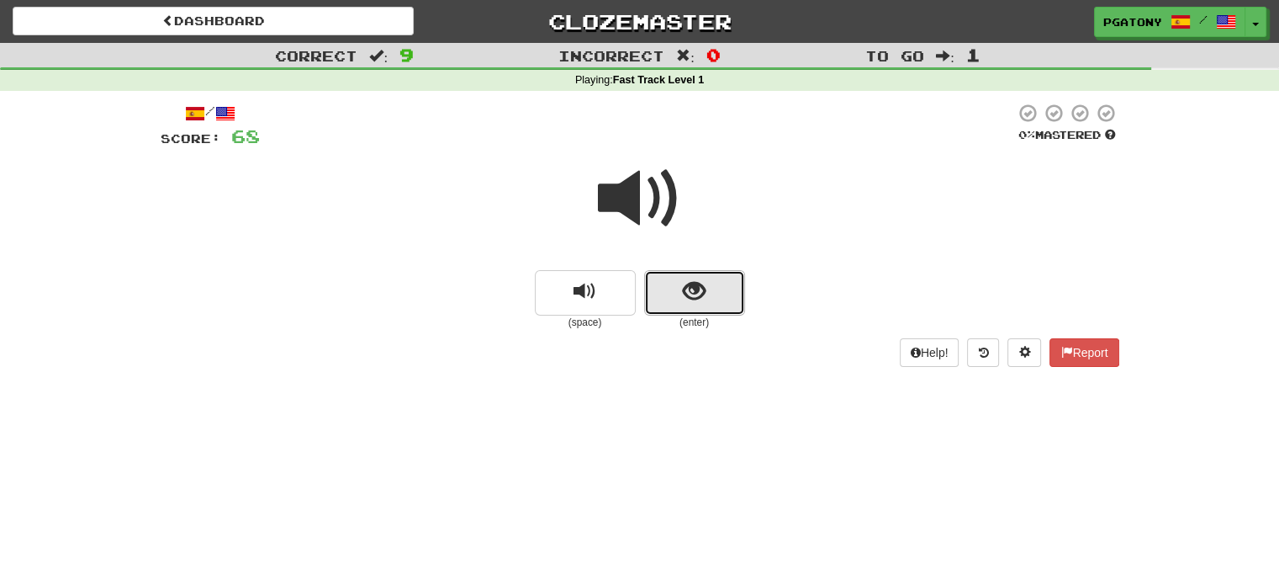
click at [688, 298] on span "show sentence" at bounding box center [694, 291] width 23 height 23
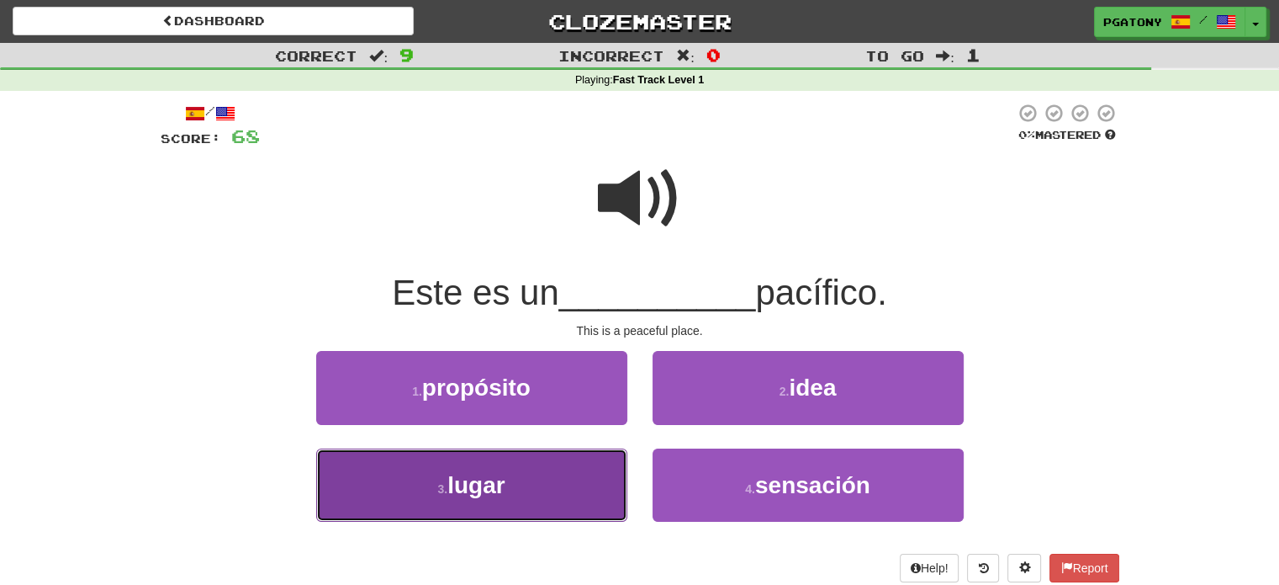
click at [465, 478] on span "lugar" at bounding box center [475, 485] width 57 height 26
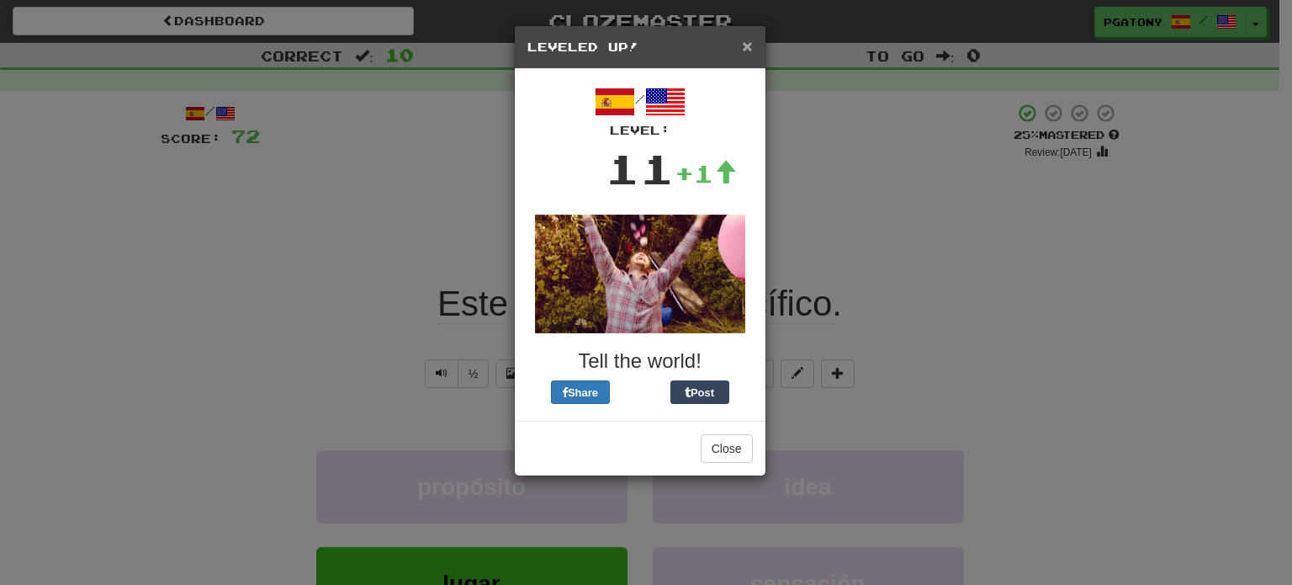
click at [745, 44] on span "×" at bounding box center [747, 45] width 10 height 19
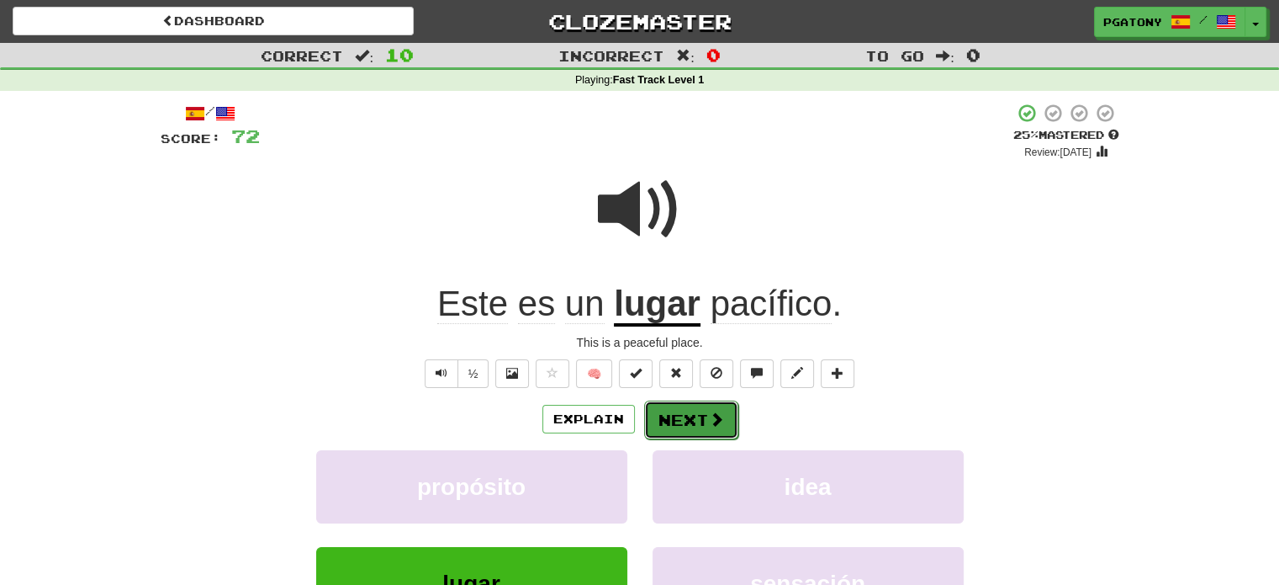
click at [715, 415] on span at bounding box center [716, 418] width 15 height 15
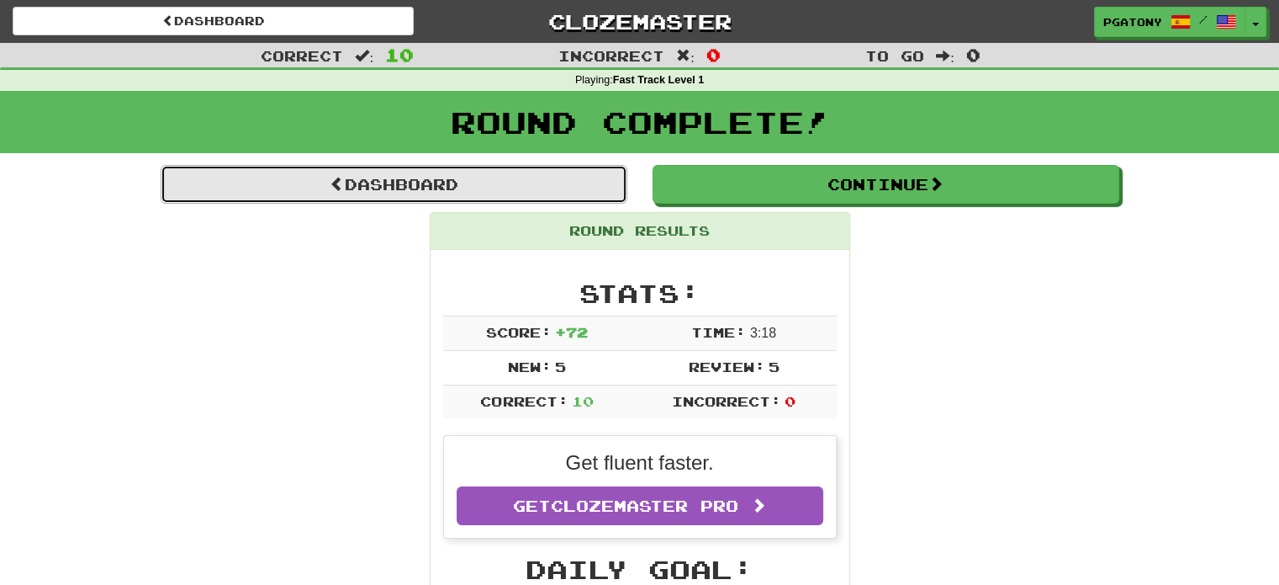
click at [455, 186] on link "Dashboard" at bounding box center [394, 184] width 467 height 39
